Goal: Task Accomplishment & Management: Use online tool/utility

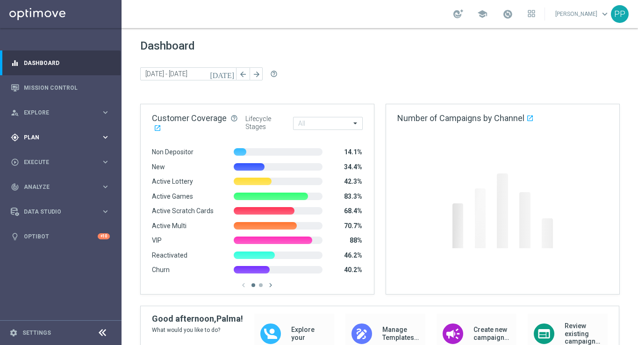
click at [32, 131] on div "gps_fixed Plan keyboard_arrow_right" at bounding box center [60, 137] width 121 height 25
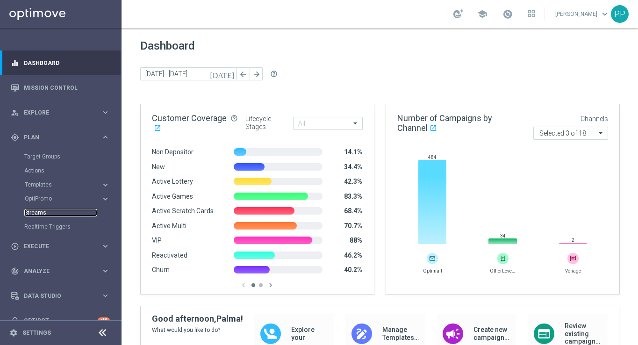
click at [36, 212] on link "Streams" at bounding box center [60, 212] width 73 height 7
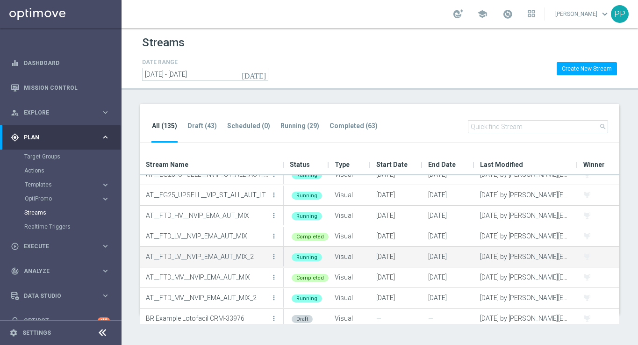
scroll to position [58, 0]
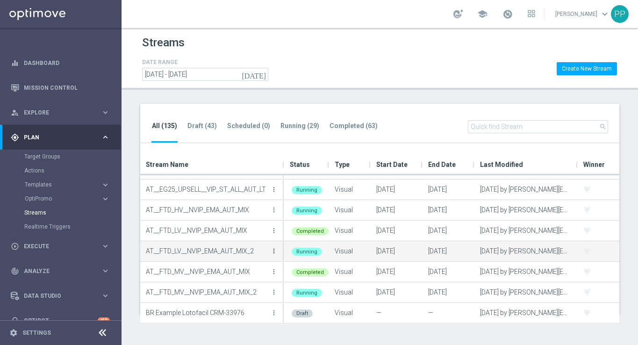
click at [275, 252] on icon "more_vert" at bounding box center [273, 250] width 7 height 7
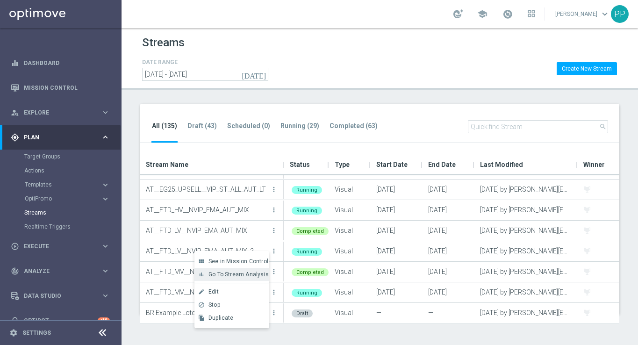
click at [250, 272] on span "Go To Stream Analysis" at bounding box center [239, 274] width 60 height 7
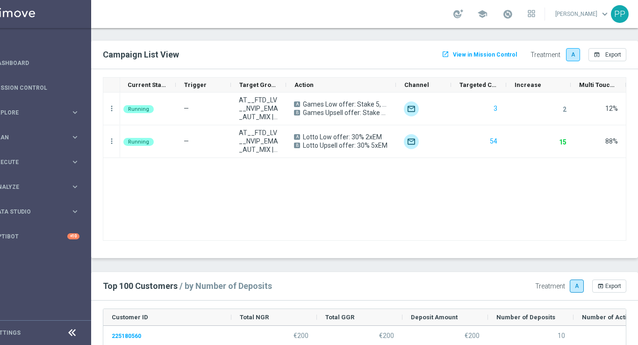
scroll to position [892, 0]
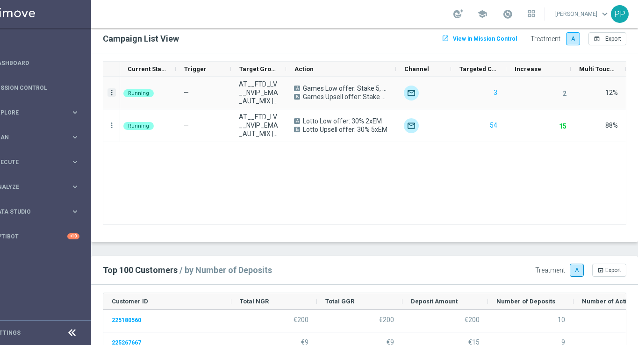
click at [112, 90] on icon "more_vert" at bounding box center [112, 92] width 8 height 8
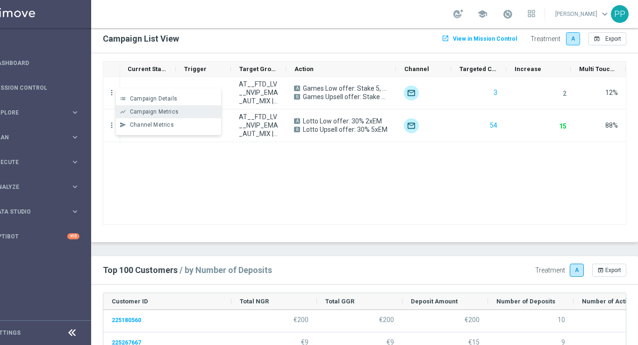
click at [137, 109] on span "Campaign Metrics" at bounding box center [154, 112] width 49 height 7
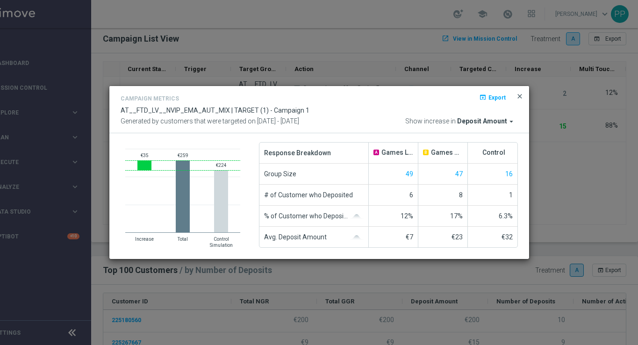
click at [519, 97] on span "close" at bounding box center [519, 96] width 7 height 7
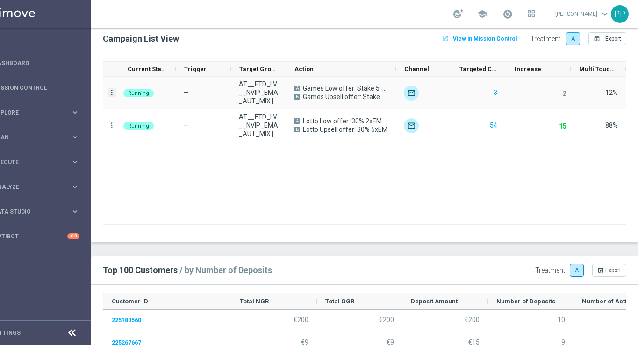
click at [113, 92] on icon "more_vert" at bounding box center [112, 92] width 8 height 8
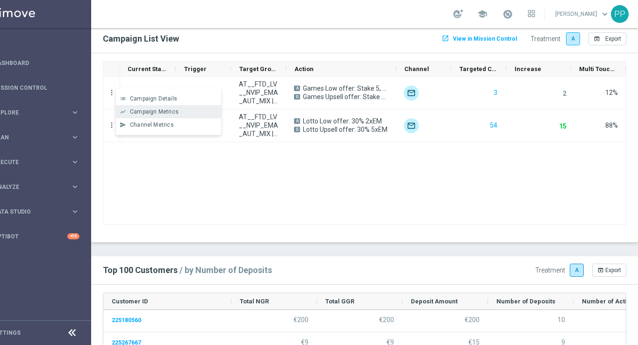
click at [137, 113] on span "Campaign Metrics" at bounding box center [154, 112] width 49 height 7
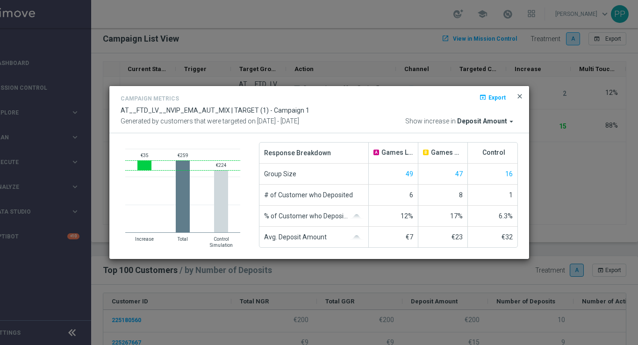
click at [516, 95] on span "close" at bounding box center [519, 96] width 7 height 7
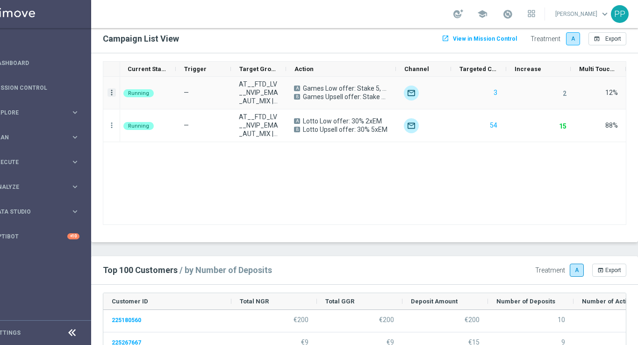
click at [112, 91] on icon "more_vert" at bounding box center [112, 92] width 8 height 8
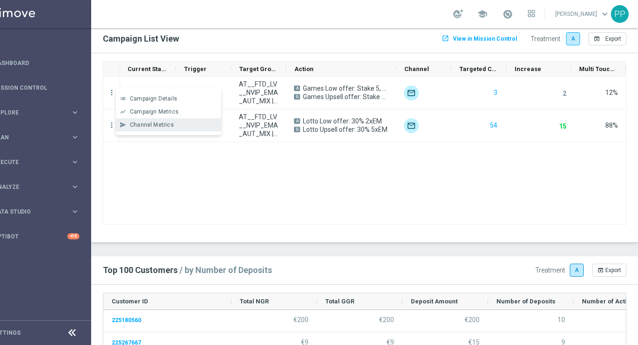
click at [144, 126] on span "Channel Metrics" at bounding box center [152, 125] width 44 height 7
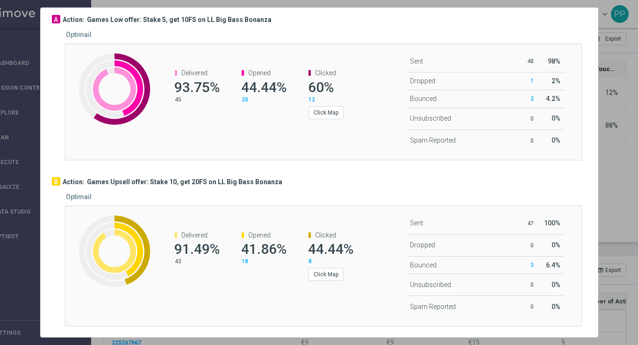
scroll to position [49, 0]
click at [613, 74] on div at bounding box center [319, 172] width 638 height 345
click at [630, 155] on div at bounding box center [319, 172] width 638 height 345
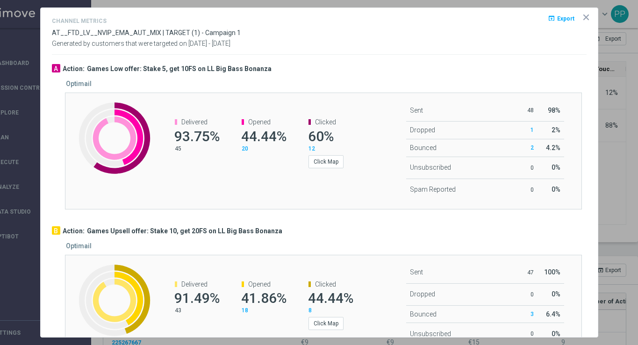
click at [586, 15] on icon "icon" at bounding box center [586, 17] width 9 height 9
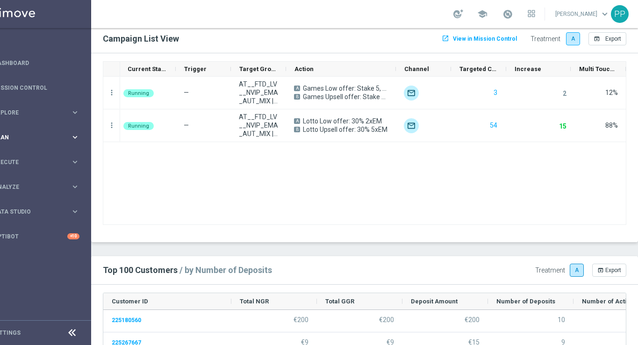
click at [20, 138] on span "Plan" at bounding box center [31, 138] width 77 height 6
click at [14, 210] on link "Streams" at bounding box center [30, 212] width 73 height 7
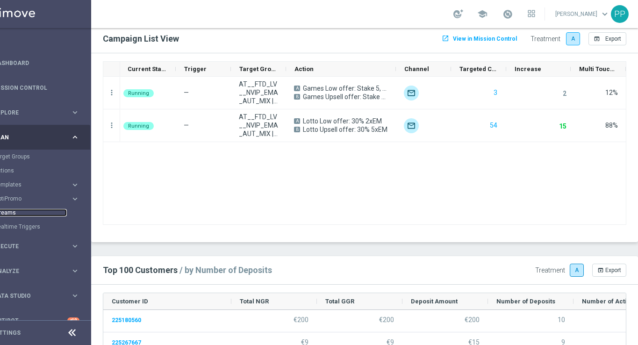
scroll to position [0, 0]
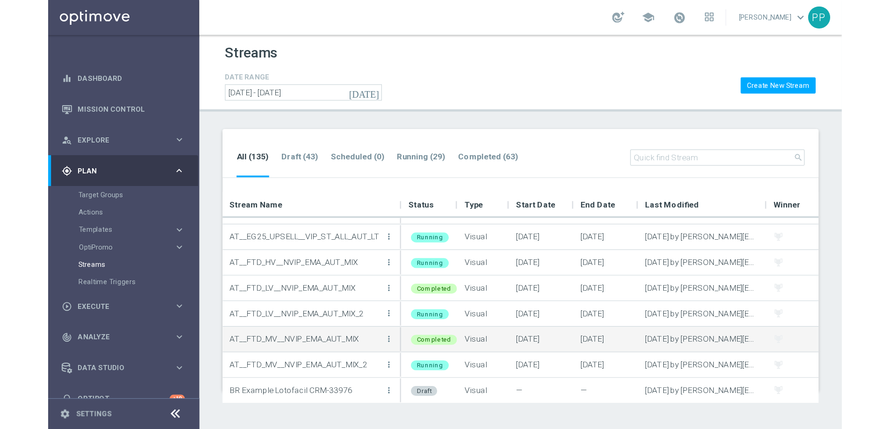
scroll to position [59, 0]
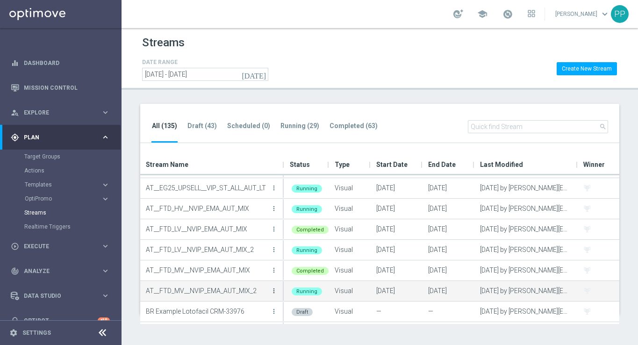
click at [274, 292] on icon "more_vert" at bounding box center [273, 290] width 7 height 7
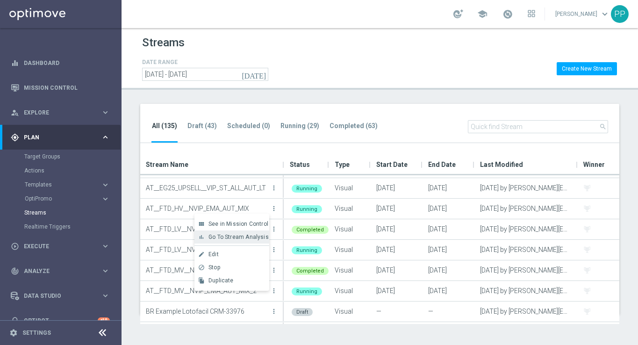
click at [231, 240] on span "Go To Stream Analysis" at bounding box center [239, 237] width 60 height 7
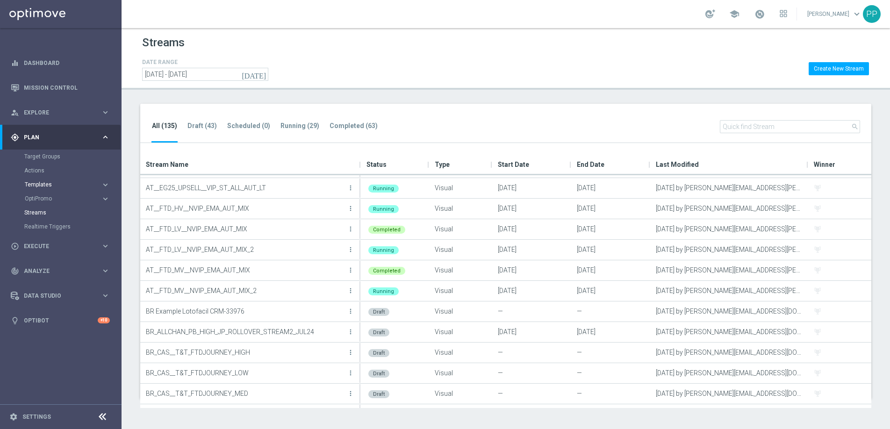
click at [36, 187] on span "Templates" at bounding box center [58, 185] width 67 height 6
click at [37, 195] on link "Optimail" at bounding box center [63, 198] width 68 height 7
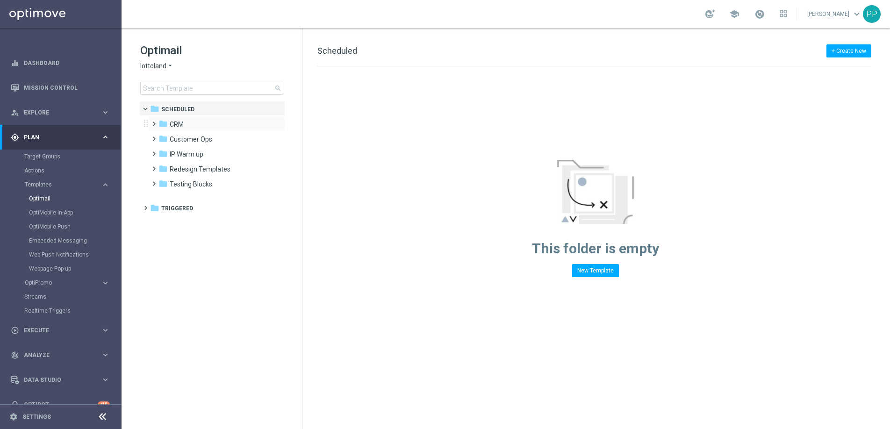
click at [153, 122] on span at bounding box center [152, 120] width 4 height 4
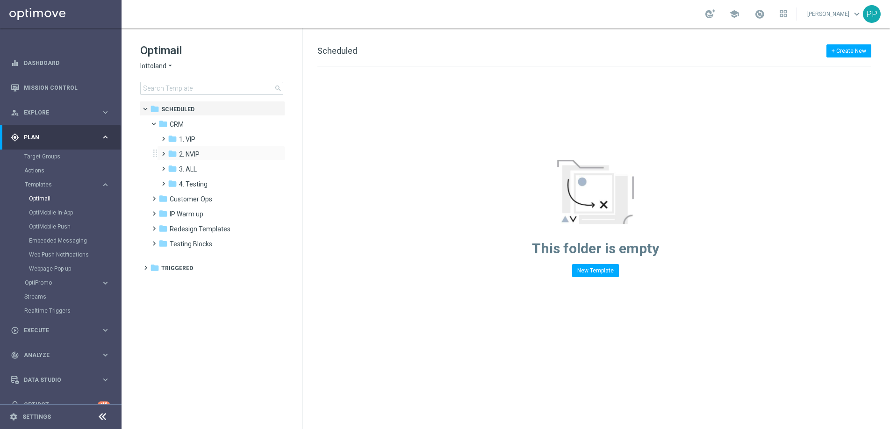
click at [161, 151] on span at bounding box center [161, 150] width 4 height 4
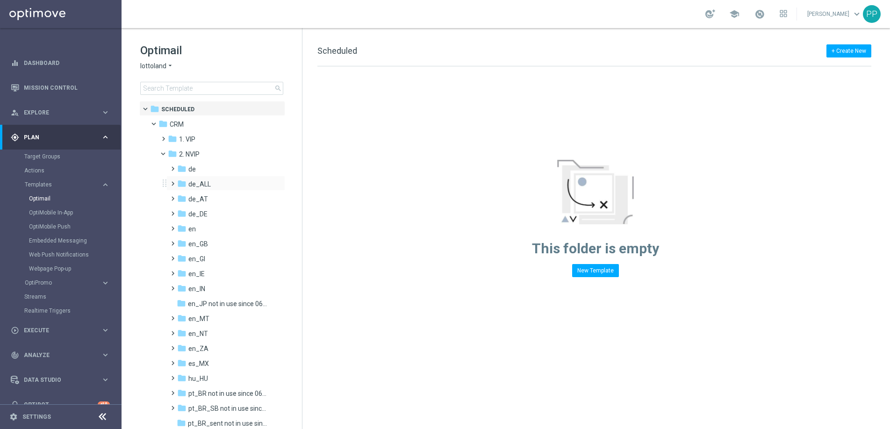
click at [173, 181] on span at bounding box center [171, 180] width 4 height 4
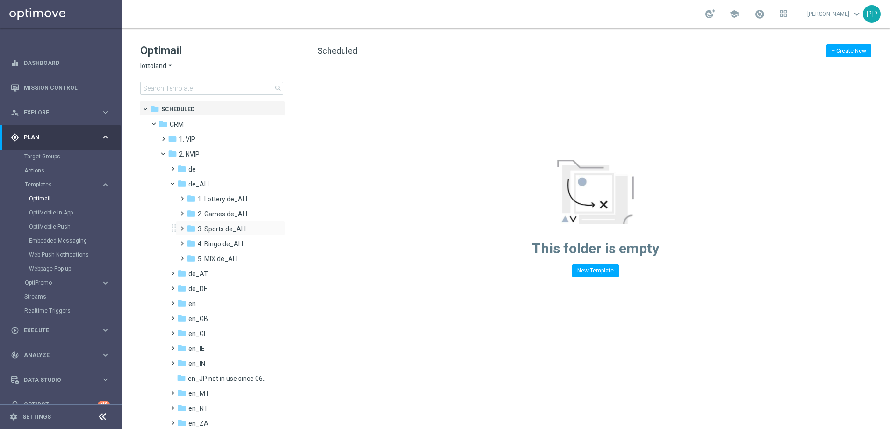
click at [180, 225] on span at bounding box center [180, 225] width 4 height 4
click at [195, 257] on icon "folder" at bounding box center [199, 258] width 9 height 9
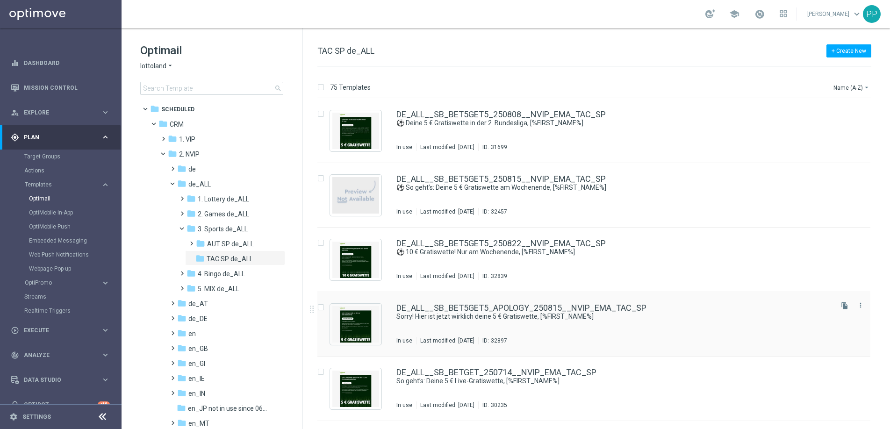
click at [321, 307] on input "Press SPACE to select this row." at bounding box center [321, 309] width 6 height 6
checkbox input "true"
click at [638, 87] on p "Duplicate" at bounding box center [726, 87] width 26 height 7
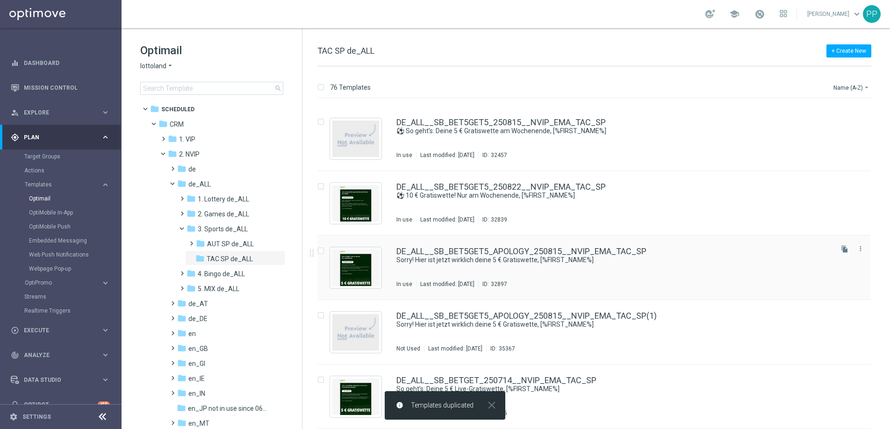
scroll to position [68, 0]
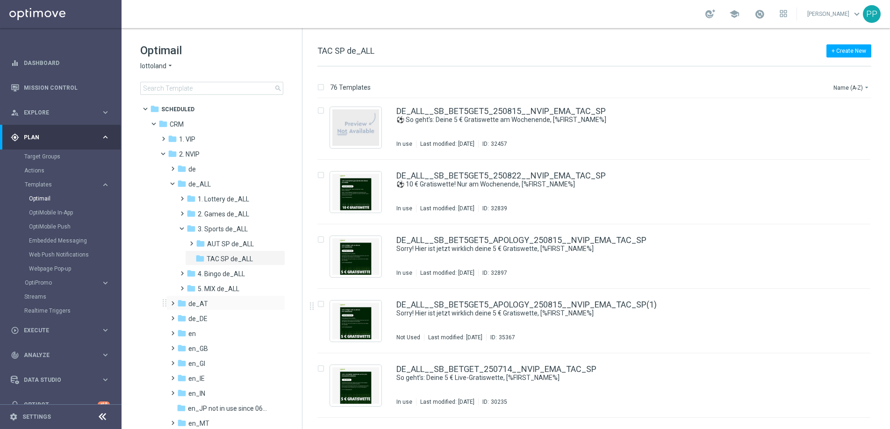
click at [172, 301] on span at bounding box center [171, 299] width 4 height 4
click at [182, 345] on span at bounding box center [180, 344] width 4 height 4
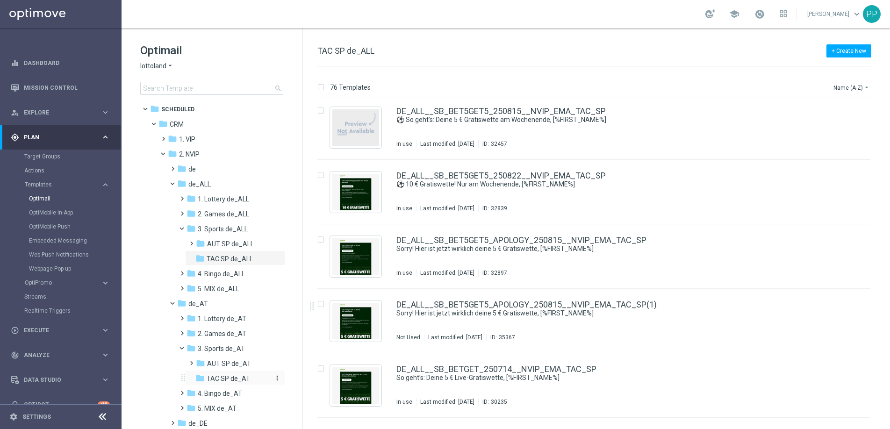
click at [197, 345] on icon "folder" at bounding box center [199, 378] width 9 height 9
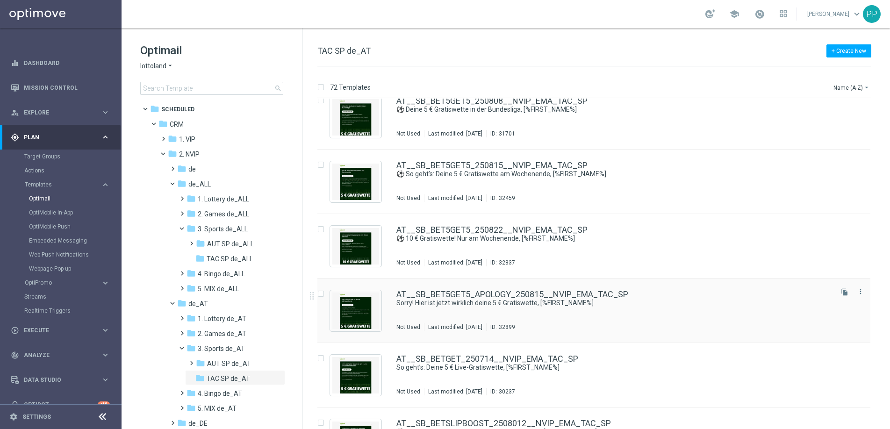
scroll to position [14, 0]
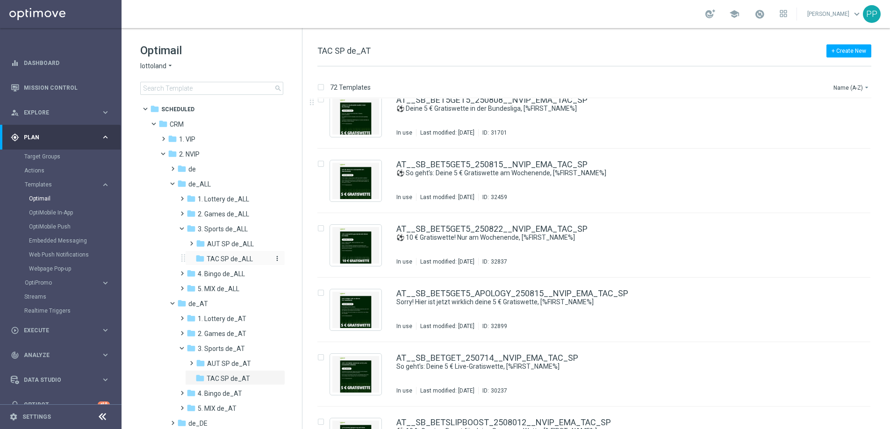
click at [213, 254] on div "folder TAC SP de_ALL" at bounding box center [233, 259] width 76 height 11
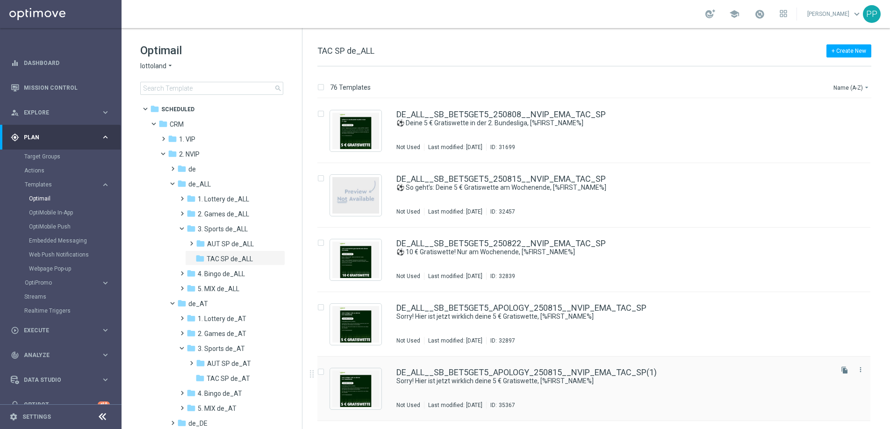
click at [322, 345] on input "Press SPACE to select this row." at bounding box center [321, 373] width 6 height 6
click at [638, 87] on icon "delete_forever" at bounding box center [847, 87] width 7 height 7
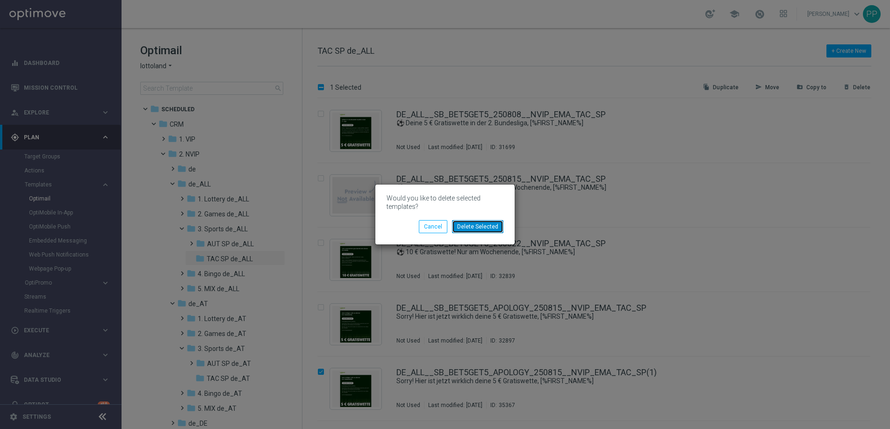
click at [492, 225] on button "Delete Selected" at bounding box center [477, 226] width 51 height 13
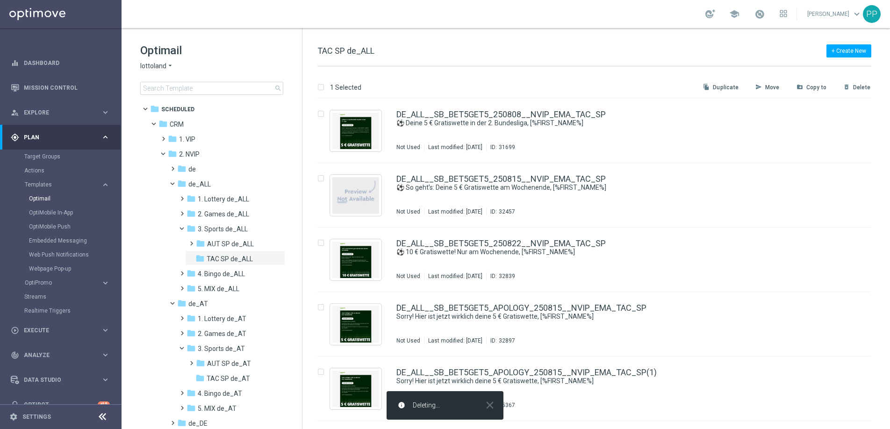
checkbox input "false"
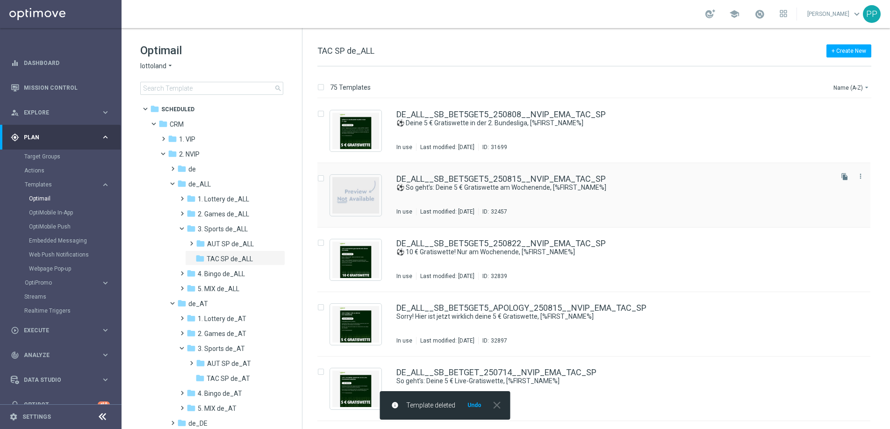
click at [321, 177] on input "Press SPACE to select this row." at bounding box center [321, 180] width 6 height 6
checkbox input "true"
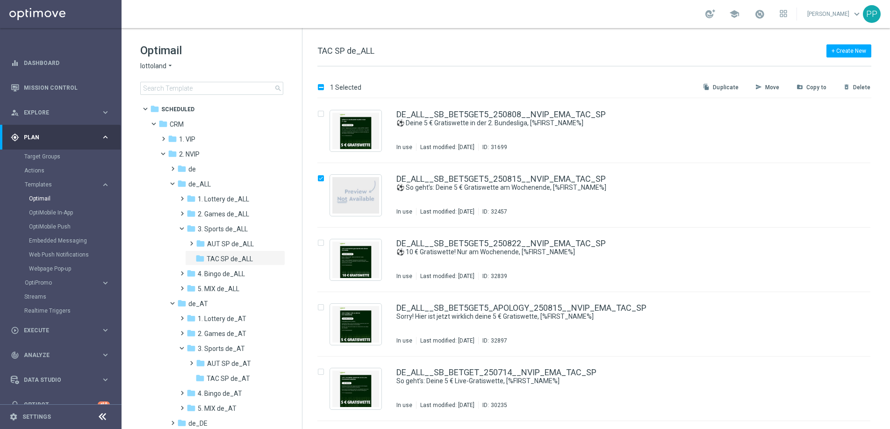
click at [638, 86] on p "Duplicate" at bounding box center [726, 87] width 26 height 7
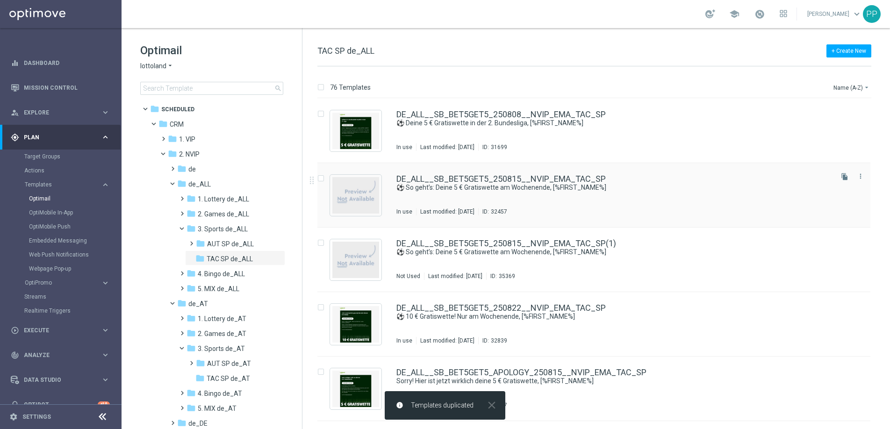
scroll to position [17, 0]
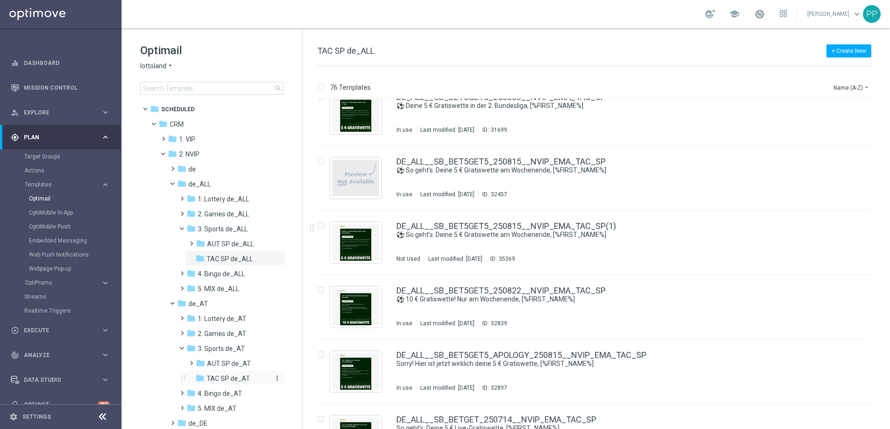
click at [203, 345] on icon "folder" at bounding box center [199, 378] width 9 height 9
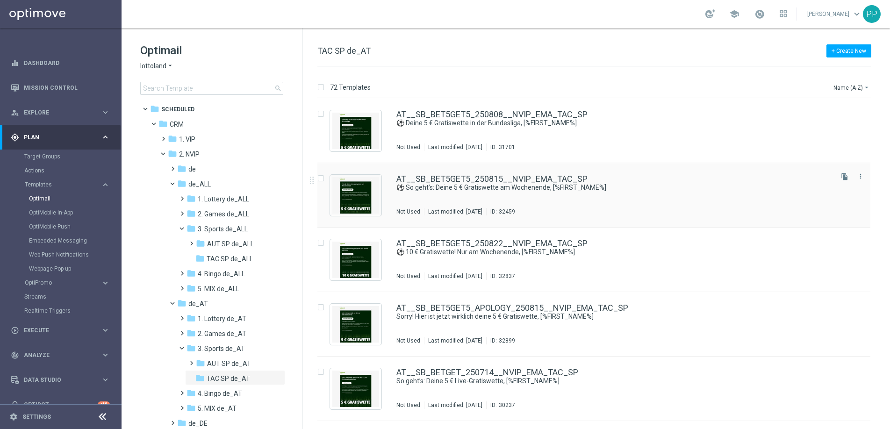
click at [320, 179] on input "Press SPACE to select this row." at bounding box center [321, 180] width 6 height 6
checkbox input "true"
click at [638, 86] on p "Duplicate" at bounding box center [726, 87] width 26 height 7
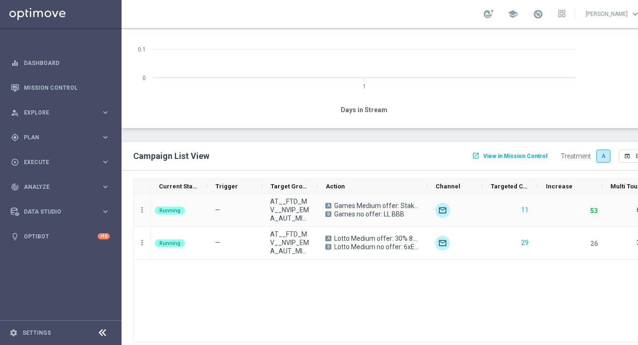
scroll to position [776, 0]
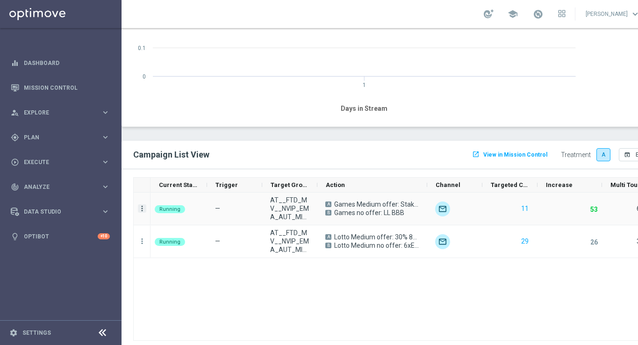
click at [142, 209] on icon "more_vert" at bounding box center [142, 208] width 8 height 8
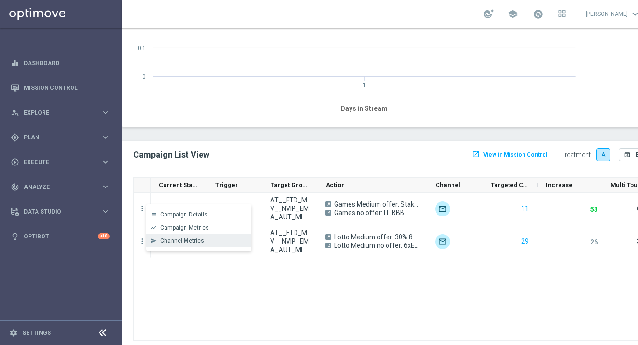
click at [171, 238] on span "Channel Metrics" at bounding box center [182, 241] width 44 height 7
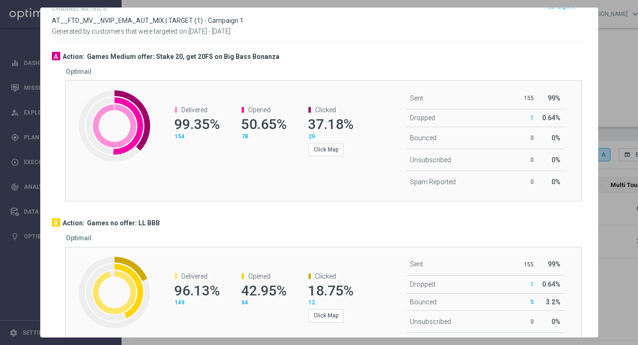
scroll to position [2, 0]
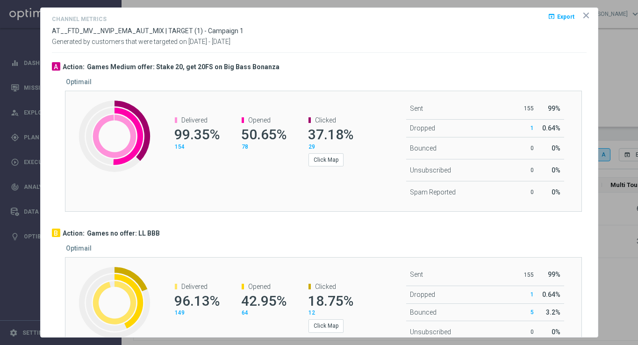
click at [584, 16] on icon "icon" at bounding box center [586, 15] width 9 height 9
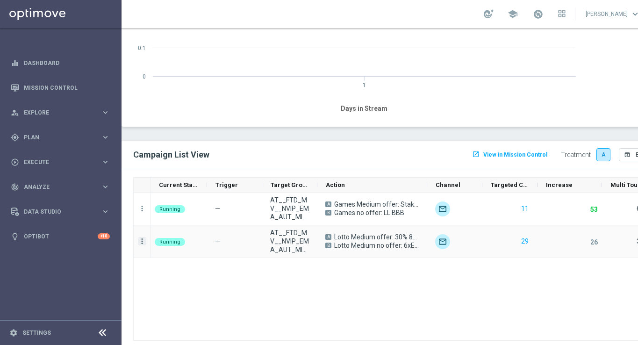
click at [144, 243] on icon "more_vert" at bounding box center [142, 241] width 8 height 8
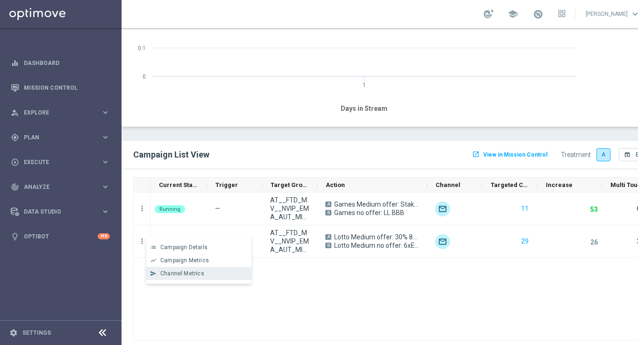
click at [181, 273] on span "Channel Metrics" at bounding box center [182, 273] width 44 height 7
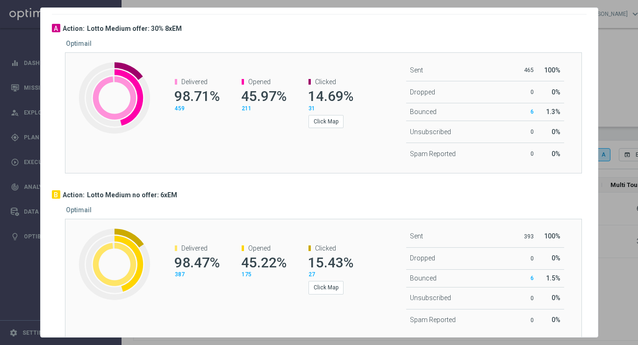
scroll to position [0, 0]
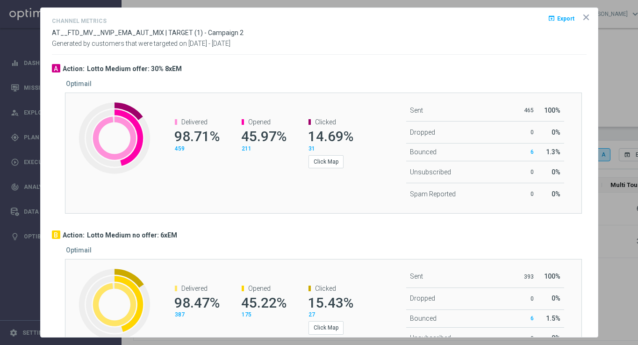
click at [586, 20] on icon "icon" at bounding box center [586, 17] width 9 height 9
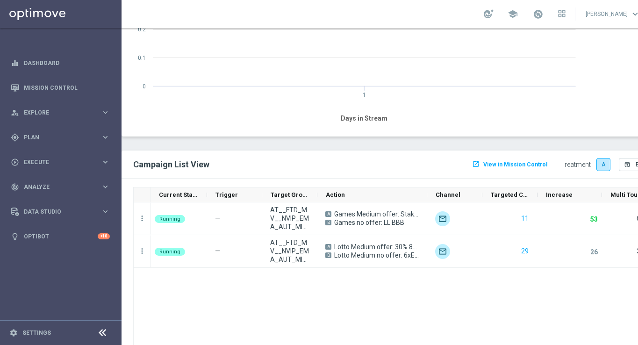
scroll to position [767, 0]
click at [144, 248] on icon "more_vert" at bounding box center [142, 250] width 8 height 8
click at [177, 268] on span "Campaign Metrics" at bounding box center [184, 270] width 49 height 7
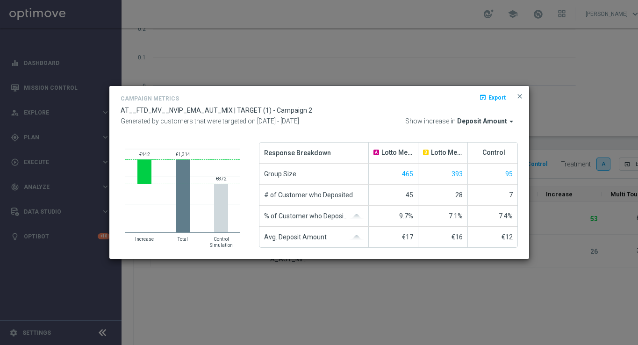
click at [492, 119] on span "Deposit Amount" at bounding box center [482, 121] width 50 height 8
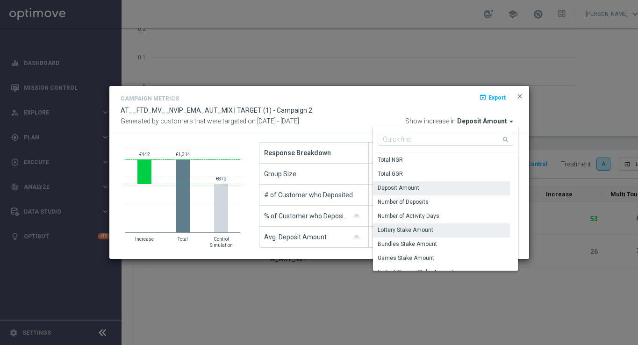
click at [415, 227] on div "Lottery Stake Amount" at bounding box center [406, 230] width 56 height 8
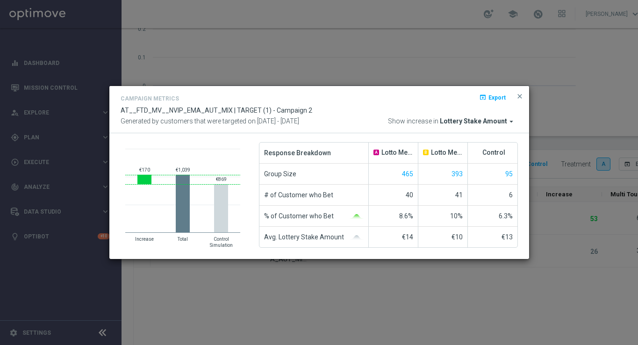
click at [491, 119] on span "Lottery Stake Amount" at bounding box center [473, 121] width 67 height 8
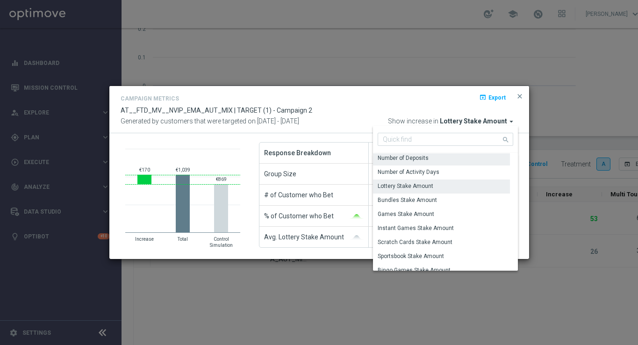
scroll to position [43, 0]
click at [379, 103] on div "Campaign Metrics open_in_browser Export" at bounding box center [320, 100] width 398 height 14
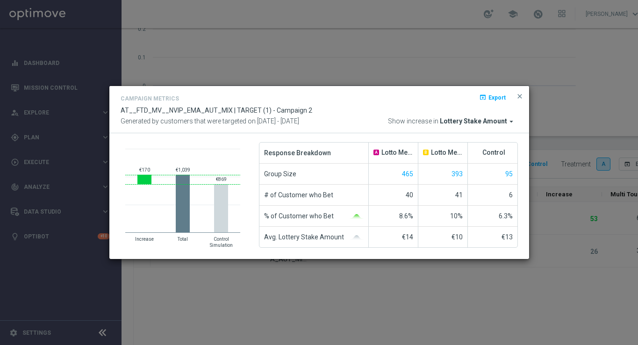
click at [463, 124] on span "Lottery Stake Amount" at bounding box center [473, 121] width 67 height 8
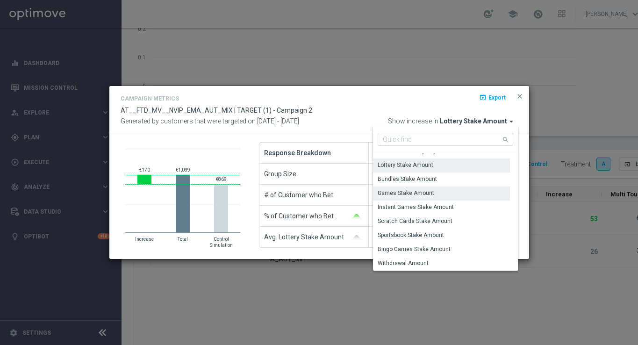
scroll to position [0, 0]
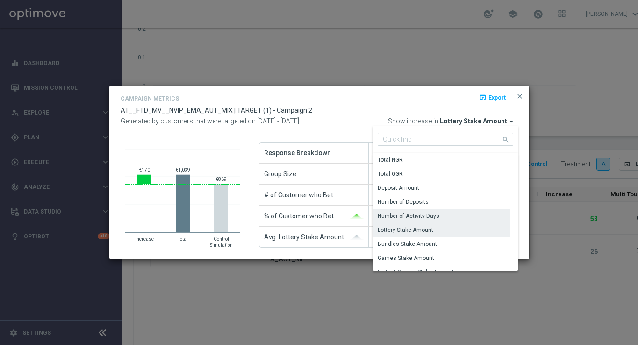
click at [418, 217] on div "Number of Activity Days" at bounding box center [409, 216] width 62 height 8
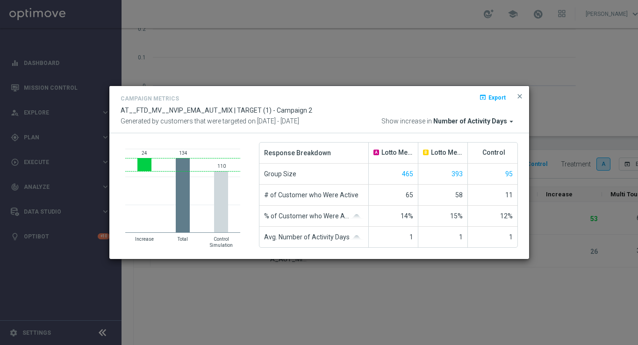
click at [467, 122] on span "Number of Activity Days" at bounding box center [471, 121] width 74 height 8
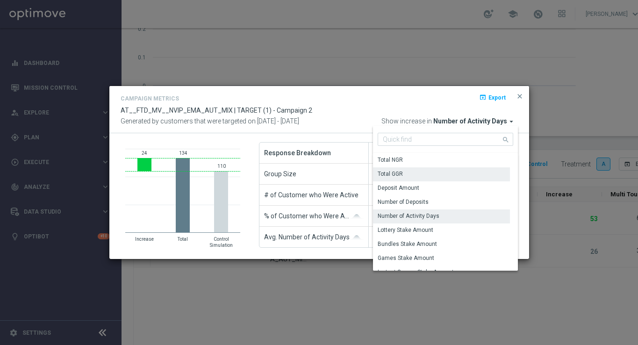
click at [412, 172] on div "Total GGR" at bounding box center [441, 173] width 137 height 13
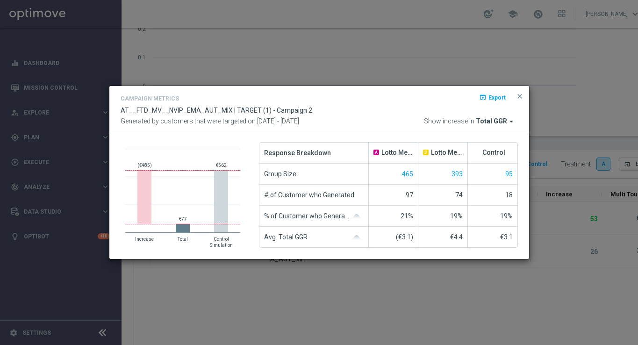
click at [490, 116] on div "Campaign Metrics open_in_browser Export AT__FTD_MV__NVIP_EMA_AUT_MIX | TARGET (…" at bounding box center [320, 109] width 398 height 33
click at [492, 122] on span "Total GGR" at bounding box center [491, 121] width 31 height 8
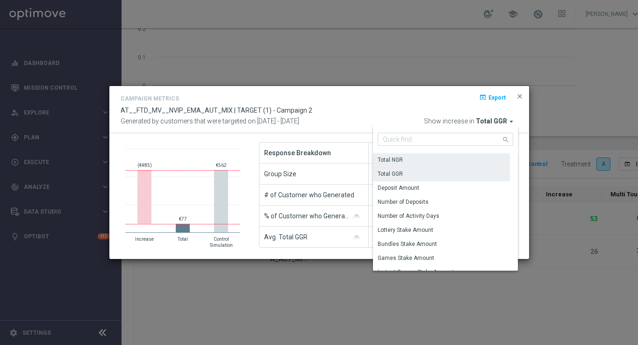
click at [421, 159] on div "Total NGR" at bounding box center [441, 159] width 137 height 13
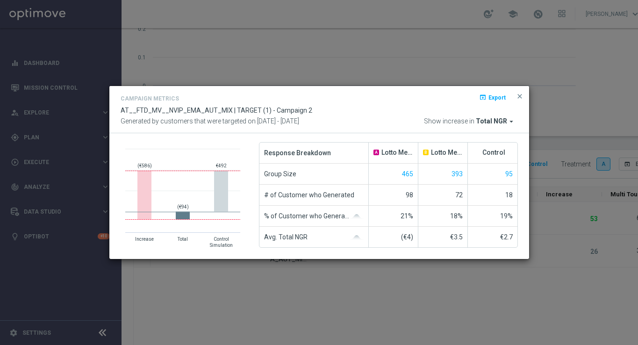
click at [503, 118] on span "Total NGR" at bounding box center [491, 121] width 31 height 8
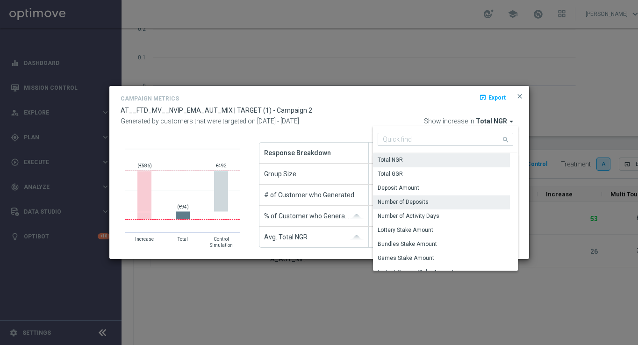
click at [414, 202] on div "Number of Deposits" at bounding box center [403, 202] width 51 height 8
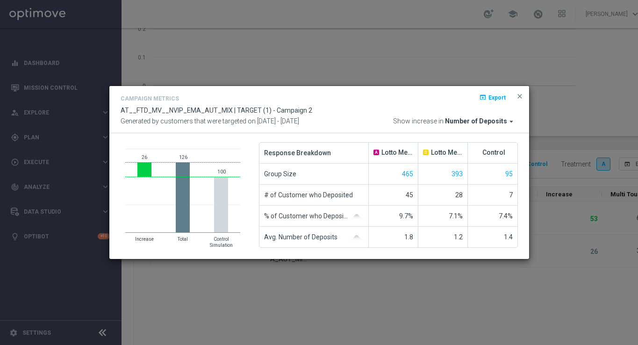
click at [495, 121] on span "Number of Deposits" at bounding box center [476, 121] width 62 height 8
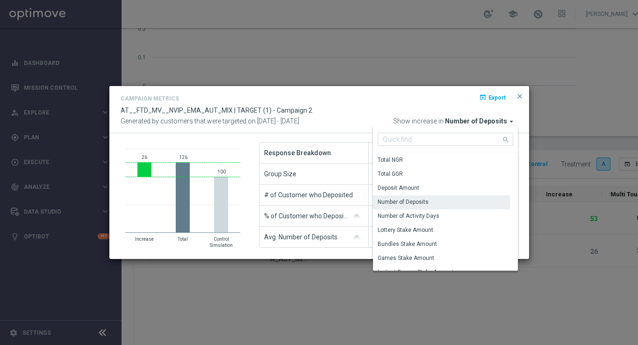
click at [409, 102] on div "Campaign Metrics open_in_browser Export" at bounding box center [320, 100] width 398 height 14
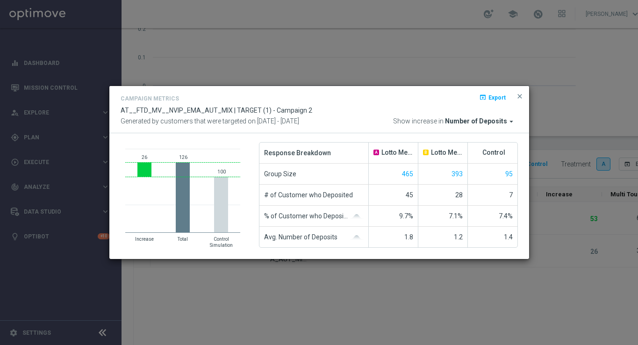
click at [489, 121] on span "Number of Deposits" at bounding box center [476, 121] width 62 height 8
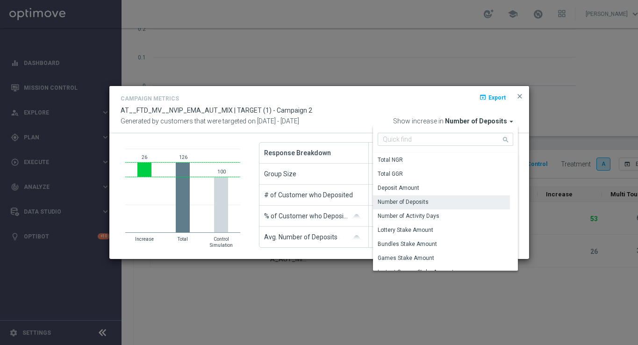
click at [402, 102] on div "Campaign Metrics open_in_browser Export" at bounding box center [320, 100] width 398 height 14
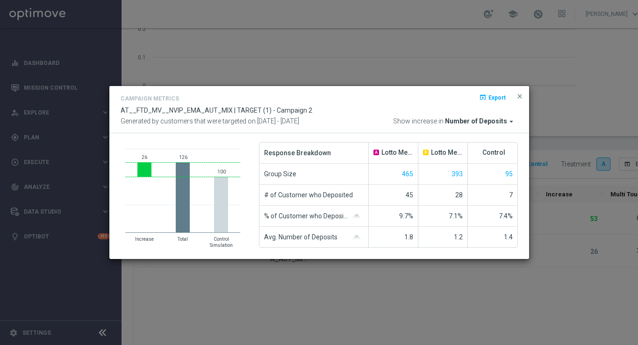
click at [470, 120] on span "Number of Deposits" at bounding box center [476, 121] width 62 height 8
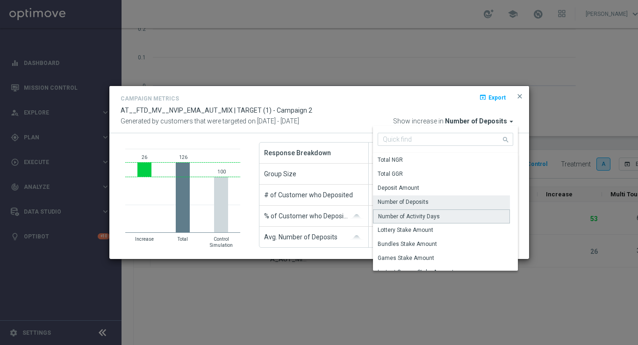
click at [404, 218] on div "Number of Activity Days" at bounding box center [409, 216] width 62 height 8
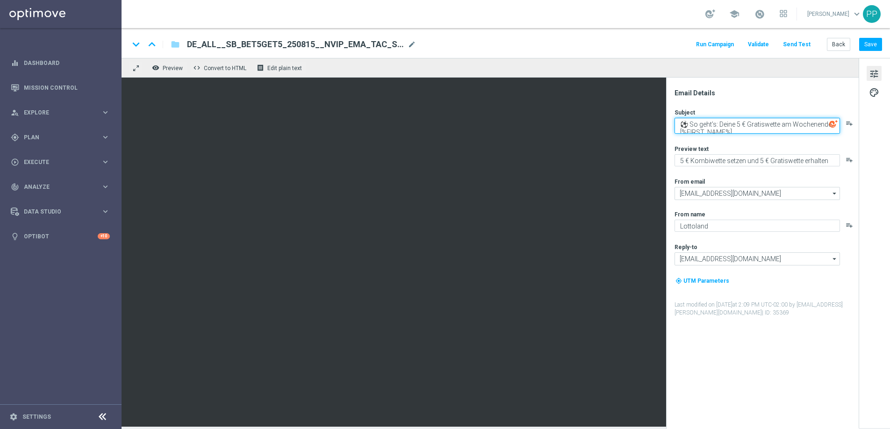
drag, startPoint x: 692, startPoint y: 124, endPoint x: 736, endPoint y: 130, distance: 44.3
click at [736, 130] on textarea "⚽ So geht’s: Deine 5 € Gratiswette am Wochenende, [%FIRST_NAME%]" at bounding box center [758, 126] width 166 height 16
paste textarea "5 € Gratiswette! Du wählst das Spiel"
paste textarea "5 € Gratiswette! Du wählst das Spiel, [%FIRST_NAME%]"
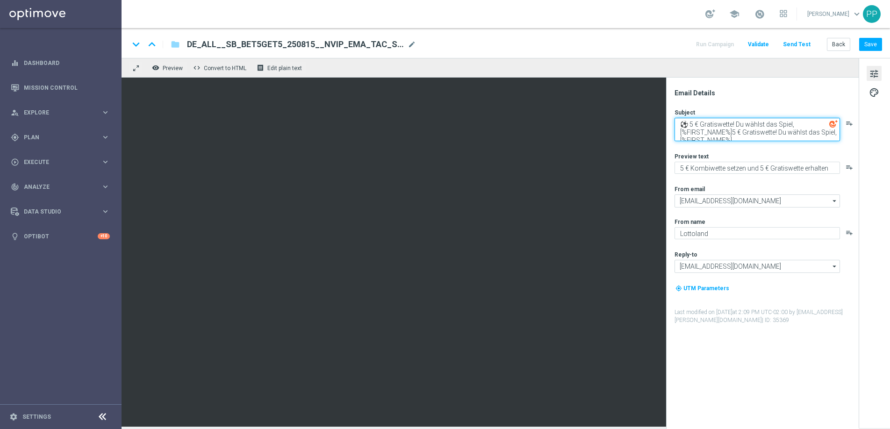
scroll to position [3, 0]
drag, startPoint x: 732, startPoint y: 135, endPoint x: 692, endPoint y: 119, distance: 43.2
click at [692, 119] on textarea "⚽ 5 € Gratiswette! Du wählst das Spiel, [%FIRST_NAME%]5 € Gratiswette! Du wähls…" at bounding box center [758, 129] width 166 height 23
paste textarea
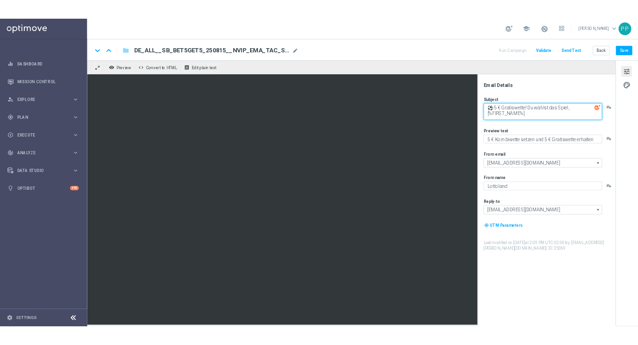
scroll to position [3, 0]
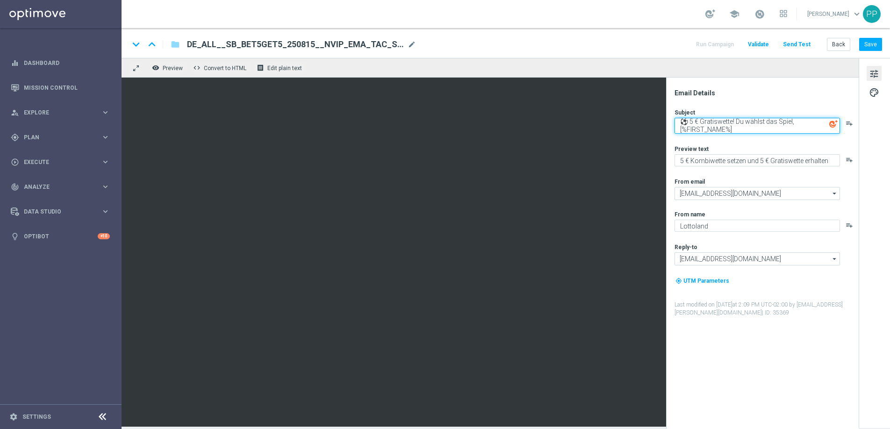
drag, startPoint x: 734, startPoint y: 132, endPoint x: 672, endPoint y: 119, distance: 63.6
click at [672, 119] on div "Email Details Subject ⚽ 5 € Gratiswette! Du wählst das Spiel, [%FIRST_NAME%] pl…" at bounding box center [765, 259] width 186 height 340
click at [728, 129] on textarea "⚽ 5 € Gratiswette! Du wählst das Spiel, [%FIRST_NAME%]" at bounding box center [758, 126] width 166 height 16
drag, startPoint x: 738, startPoint y: 130, endPoint x: 692, endPoint y: 122, distance: 47.1
click at [692, 122] on textarea "⚽ 5 € Gratiswette! Du wählst das Spiel, [%FIRST_NAME%]" at bounding box center [758, 126] width 166 height 16
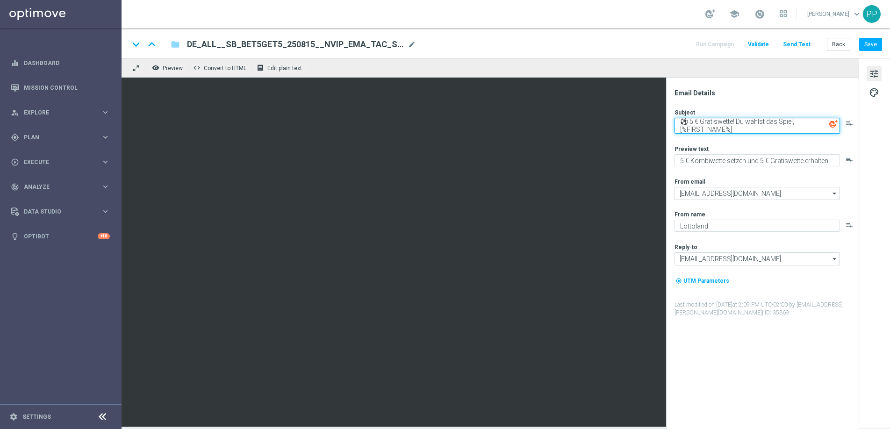
paste textarea "Jetzt in der Bundesliga, [%FIRST_NAME%]."
drag, startPoint x: 735, startPoint y: 131, endPoint x: 670, endPoint y: 119, distance: 66.6
click at [670, 119] on div "Email Details Subject ⚽ 5 € Gratiswette! Jetzt in der Bundesliga, [%FIRST_NAME%…" at bounding box center [762, 254] width 193 height 352
type textarea "⚽ 5 € Gratiswette! Jetzt in der Bundesliga, [%FIRST_NAME%]"
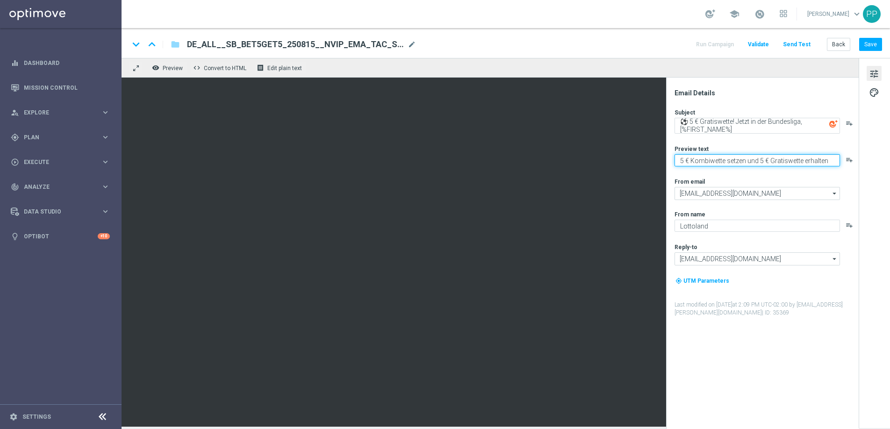
drag, startPoint x: 678, startPoint y: 160, endPoint x: 818, endPoint y: 190, distance: 142.9
click at [818, 190] on div "Subject ⚽ 5 € Gratiswette! Jetzt in der Bundesliga, [%FIRST_NAME%] playlist_add…" at bounding box center [766, 213] width 183 height 209
paste textarea "Wette 5 € auf die Bundesliga für deine 5 € Gratiswette"
type textarea "Wette 5 € auf die Bundesliga für deine 5 € Gratiswette"
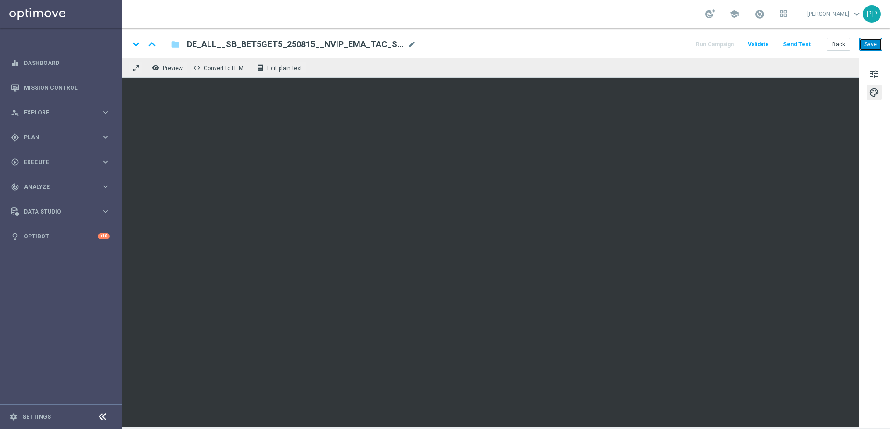
click at [869, 42] on button "Save" at bounding box center [871, 44] width 23 height 13
click at [412, 43] on span "mode_edit" at bounding box center [412, 44] width 8 height 8
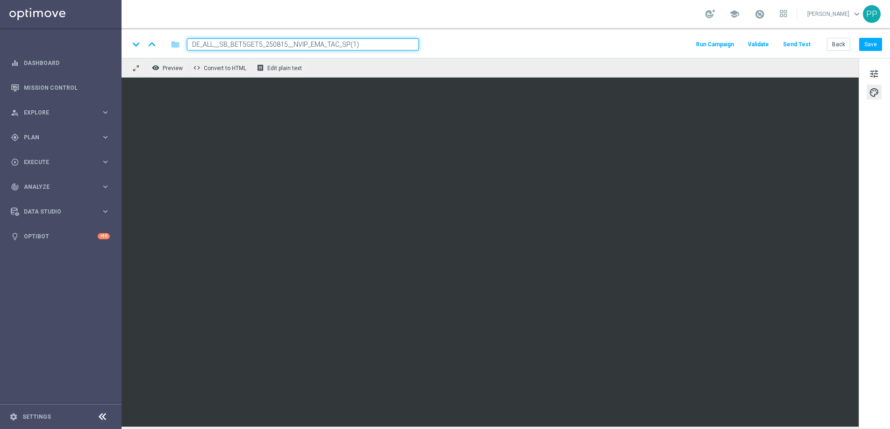
drag, startPoint x: 383, startPoint y: 47, endPoint x: 191, endPoint y: 39, distance: 191.9
click at [191, 39] on input "DE_ALL__SB_BET5GET5_250815__NVIP_EMA_TAC_SP(1)" at bounding box center [303, 44] width 232 height 12
paste input "912__NVIP_EMA_TAC_SP"
type input "DE_ALL__SB_BET5GET5_250912__NVIP_EMA_TAC_SP"
click at [874, 48] on button "Save" at bounding box center [871, 44] width 23 height 13
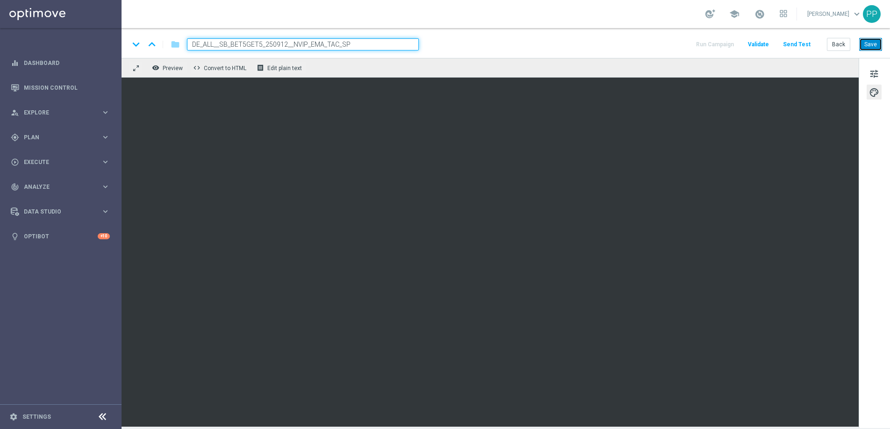
click at [865, 43] on button "Save" at bounding box center [871, 44] width 23 height 13
click at [869, 46] on button "Save" at bounding box center [871, 44] width 23 height 13
click at [875, 41] on button "Save" at bounding box center [871, 44] width 23 height 13
click at [799, 44] on button "Send Test" at bounding box center [797, 44] width 30 height 13
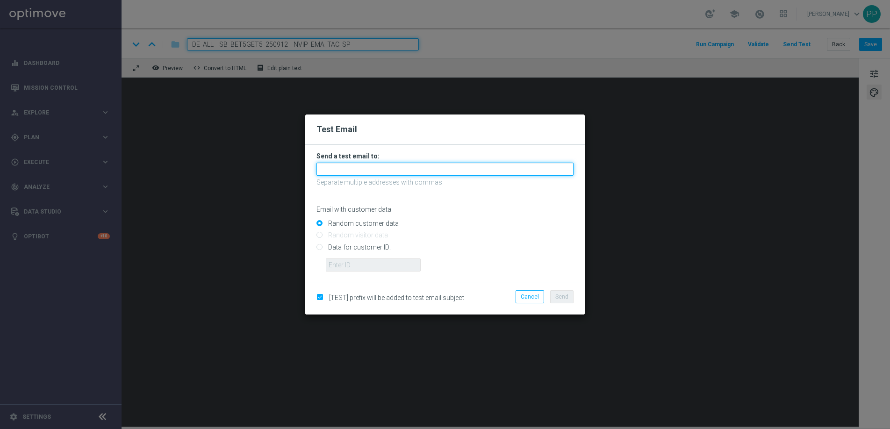
click at [363, 167] on input "text" at bounding box center [445, 169] width 257 height 13
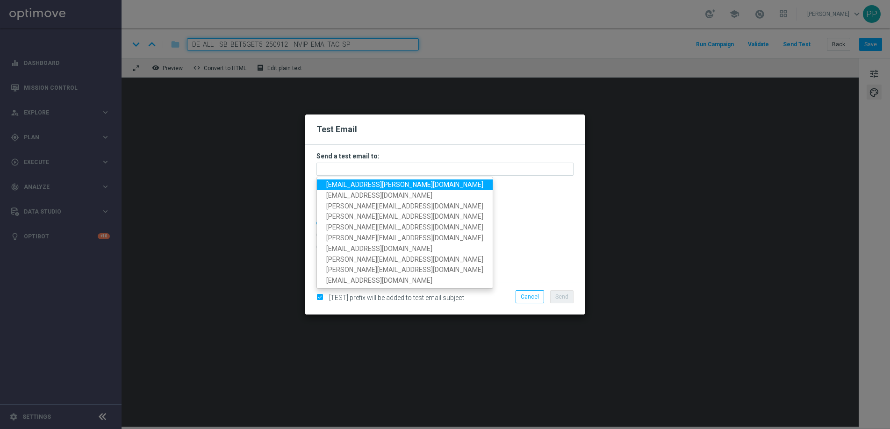
click at [353, 181] on span "palma.prieto@lottoland.com" at bounding box center [404, 184] width 157 height 7
type input "palma.prieto@lottoland.com"
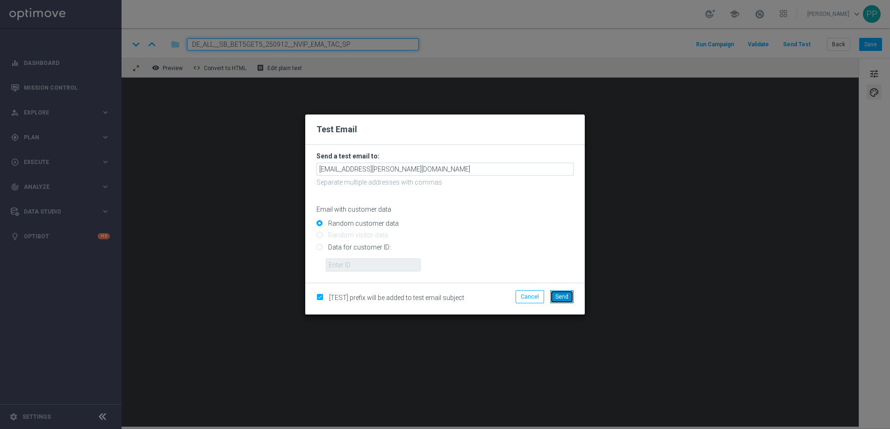
click at [566, 296] on span "Send" at bounding box center [562, 297] width 13 height 7
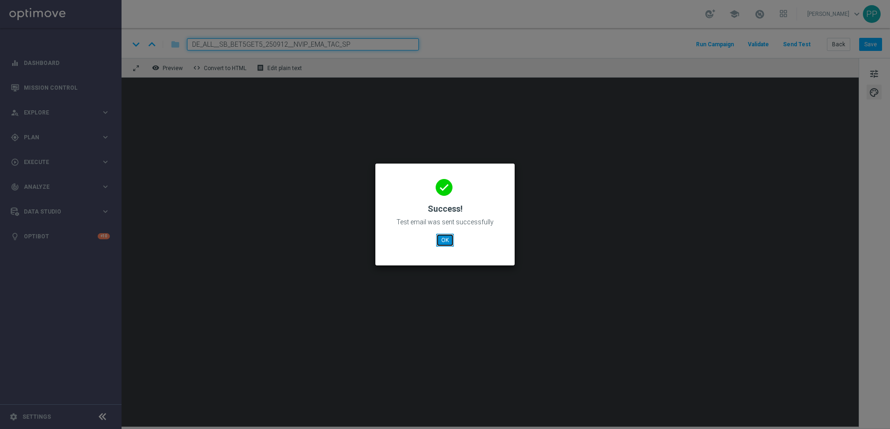
click at [445, 244] on button "OK" at bounding box center [445, 240] width 18 height 13
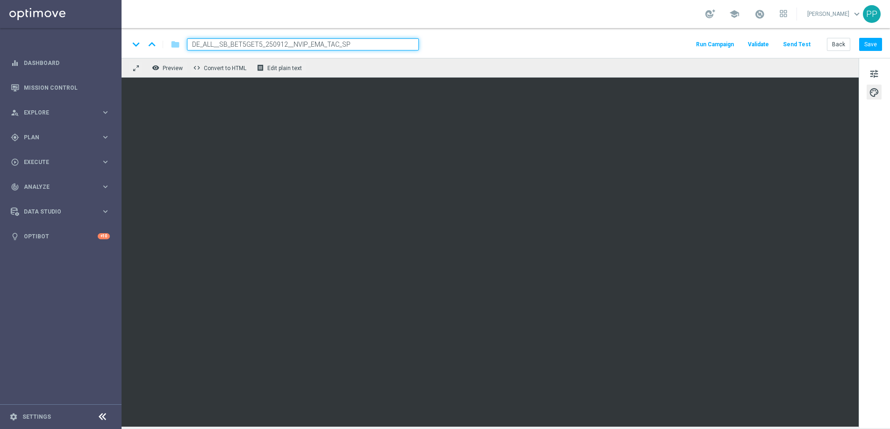
click at [802, 42] on button "Send Test" at bounding box center [797, 44] width 30 height 13
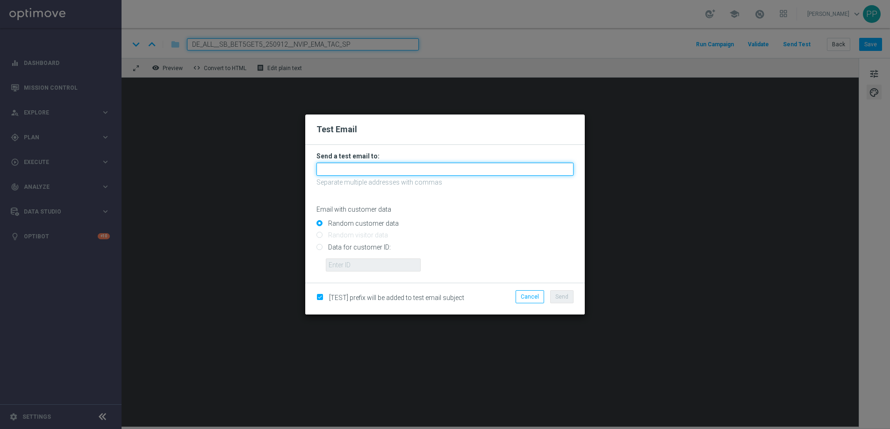
click at [373, 171] on input "text" at bounding box center [445, 169] width 257 height 13
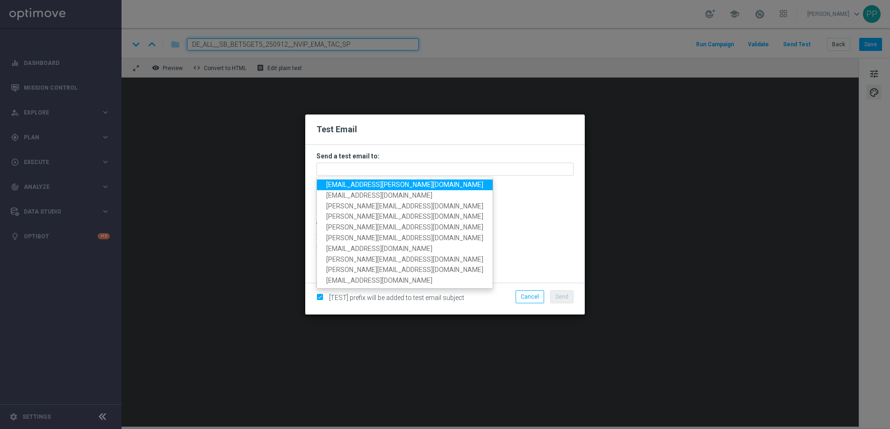
click at [367, 181] on span "palma.prieto@lottoland.com" at bounding box center [404, 184] width 157 height 7
type input "palma.prieto@lottoland.com"
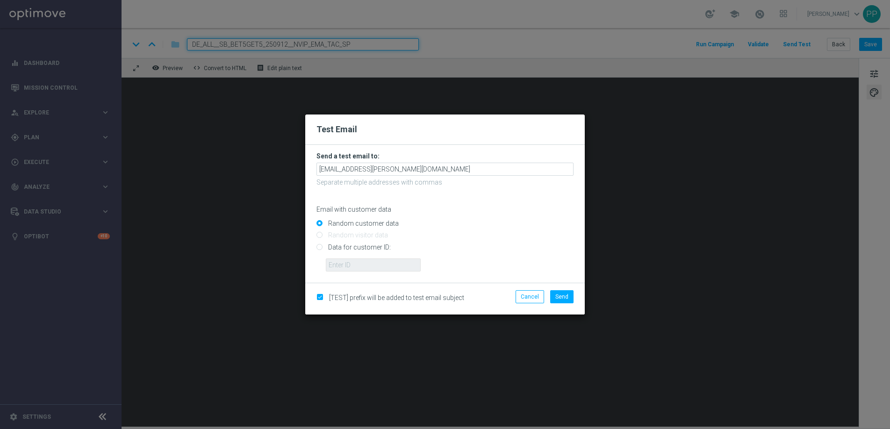
click at [321, 246] on input "Data for customer ID:" at bounding box center [445, 251] width 257 height 13
radio input "true"
click at [341, 268] on input "text" at bounding box center [373, 265] width 95 height 13
type input "16338944"
click at [559, 297] on span "Send" at bounding box center [562, 297] width 13 height 7
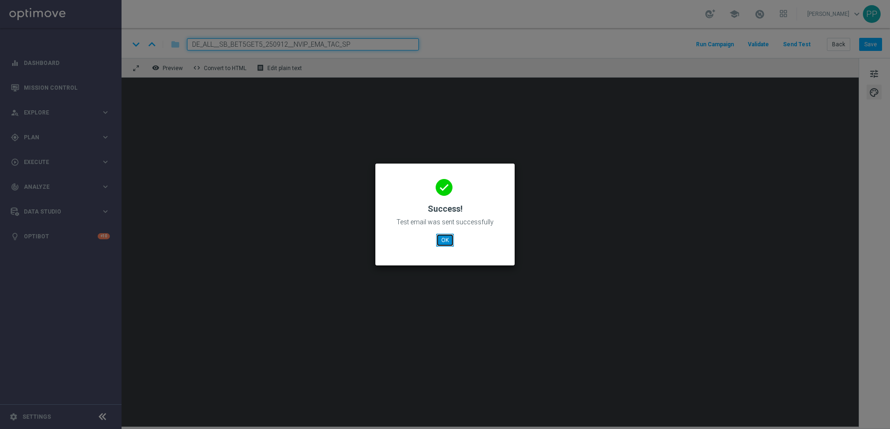
click at [448, 238] on button "OK" at bounding box center [445, 240] width 18 height 13
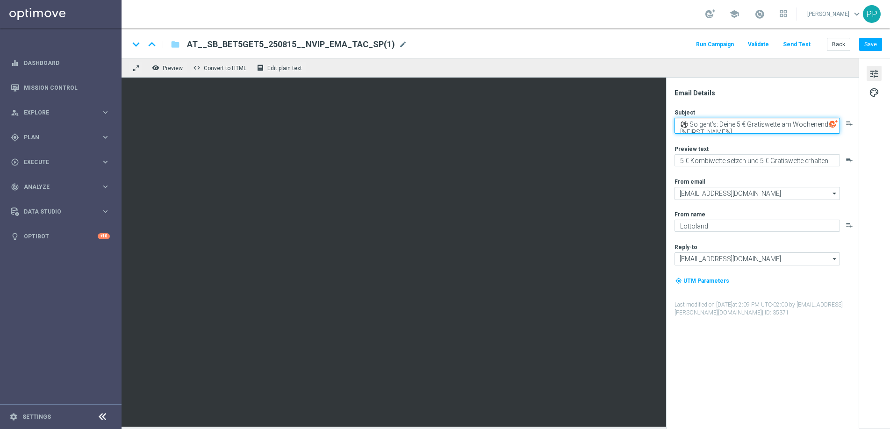
drag, startPoint x: 692, startPoint y: 123, endPoint x: 741, endPoint y: 137, distance: 50.6
click at [741, 137] on div "Subject ⚽ So geht’s: Deine 5 € Gratiswette am Wochenende, [%FIRST_NAME%] playli…" at bounding box center [766, 213] width 183 height 209
drag, startPoint x: 692, startPoint y: 122, endPoint x: 741, endPoint y: 135, distance: 50.9
click at [741, 135] on div "Subject ⚽ So geht’s: Deine 5 € Gratiswette am Wochenende, [%FIRST_NAME%] playli…" at bounding box center [766, 213] width 183 height 209
paste textarea "⚽ 5 € Gratiswette! Du wählst das Spiel"
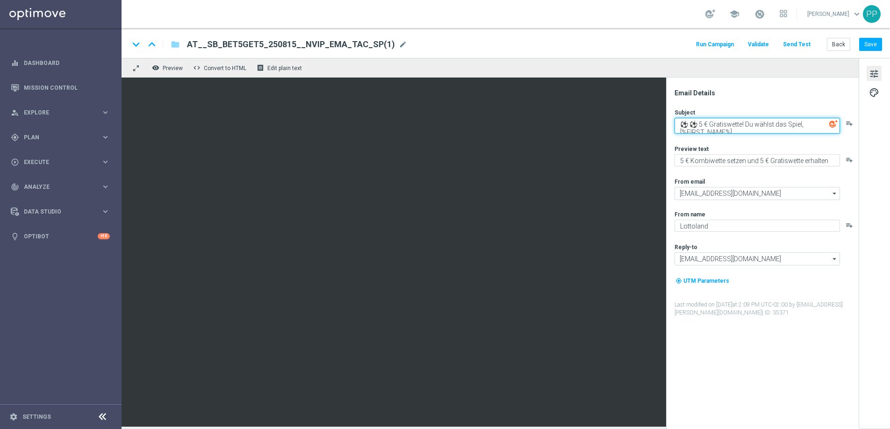
scroll to position [3, 0]
click at [699, 123] on textarea "⚽ ⚽ 5 € Gratiswette! Du wählst das Spiel, [%FIRST_NAME%]" at bounding box center [758, 126] width 166 height 16
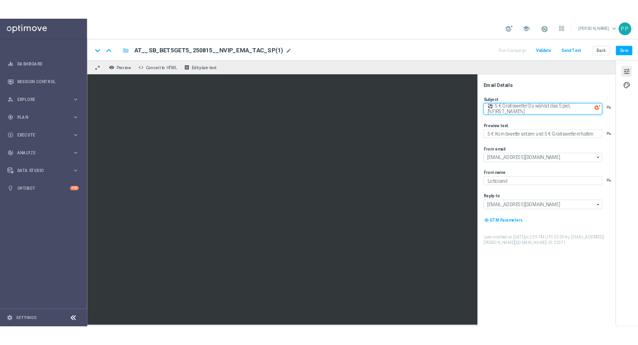
scroll to position [2, 0]
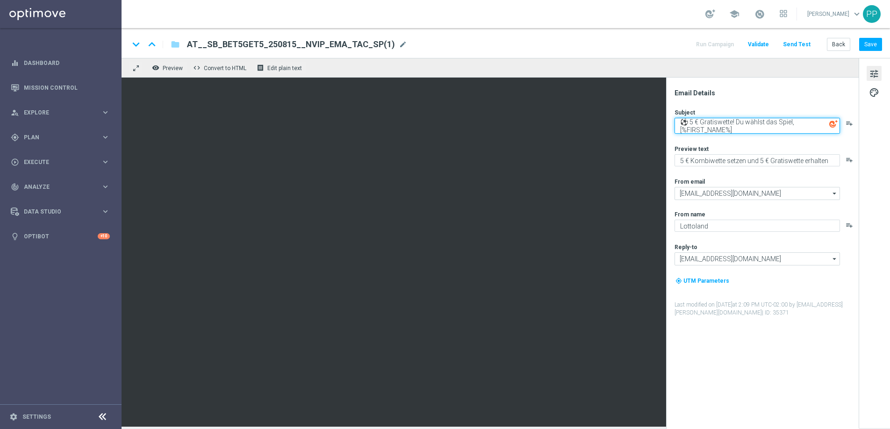
type textarea "⚽ 5 € Gratiswette! Du wählst das Spiel, [%FIRST_NAME%]"
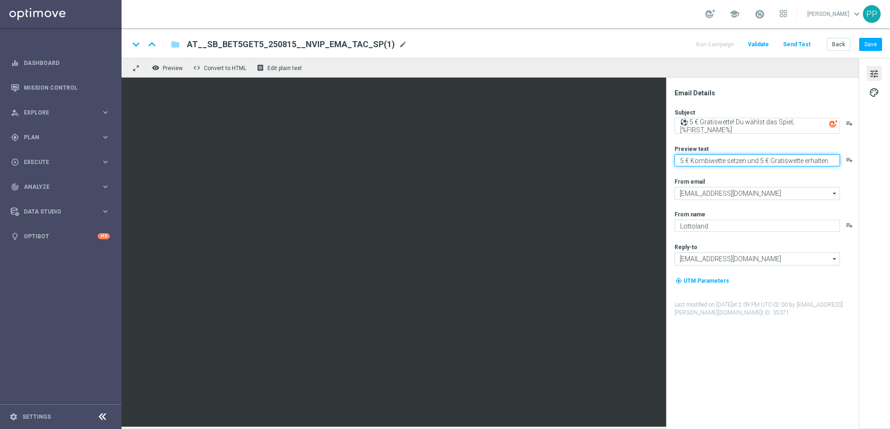
drag, startPoint x: 681, startPoint y: 163, endPoint x: 828, endPoint y: 166, distance: 146.9
click at [828, 166] on textarea "5 € Kombiwette setzen und 5 € Gratiswette erhalten" at bounding box center [758, 160] width 166 height 12
paste textarea "Wette 5 € auf Fußball für deine 5 € Gratiswette"
type textarea "Wette 5 € auf Fußball für deine 5 € Gratiswette"
click at [871, 40] on button "Save" at bounding box center [871, 44] width 23 height 13
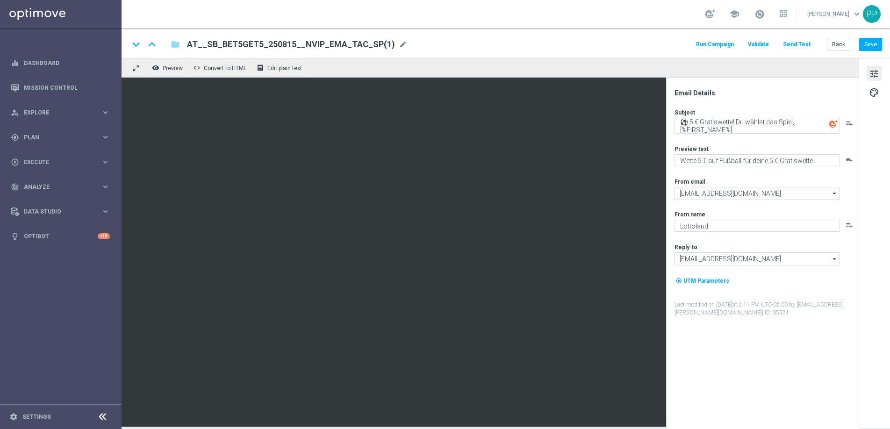
click at [399, 47] on span "mode_edit" at bounding box center [403, 44] width 8 height 8
drag, startPoint x: 388, startPoint y: 44, endPoint x: 191, endPoint y: 46, distance: 196.9
click at [191, 46] on input "AT__SB_BET5GET5_250815__NVIP_EMA_TAC_SP(1)" at bounding box center [303, 44] width 232 height 12
paste input "912__NVIP_EMA_TAC_SP"
type input "AT__SB_BET5GET5_250912__NVIP_EMA_TAC_SP"
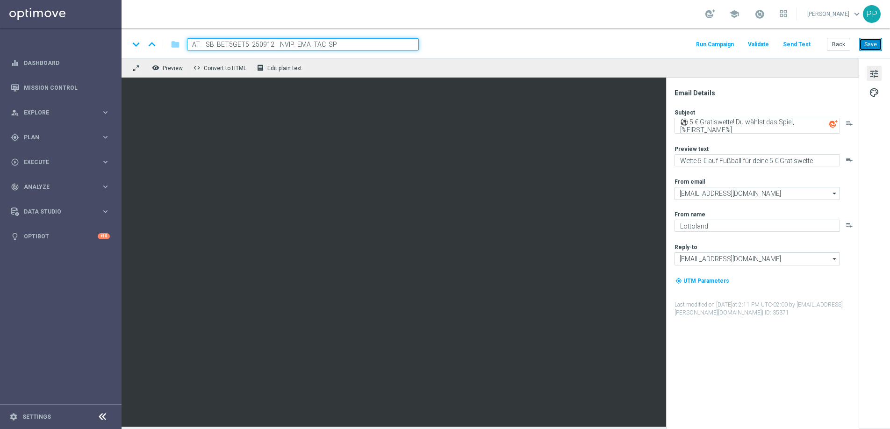
click at [872, 39] on button "Save" at bounding box center [871, 44] width 23 height 13
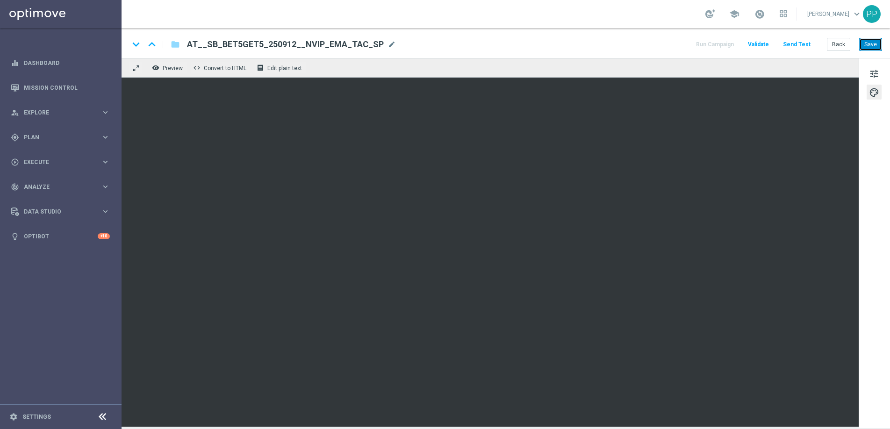
click at [876, 42] on button "Save" at bounding box center [871, 44] width 23 height 13
click at [873, 47] on button "Save" at bounding box center [871, 44] width 23 height 13
click at [872, 44] on button "Save" at bounding box center [871, 44] width 23 height 13
click at [791, 41] on button "Send Test" at bounding box center [797, 44] width 30 height 13
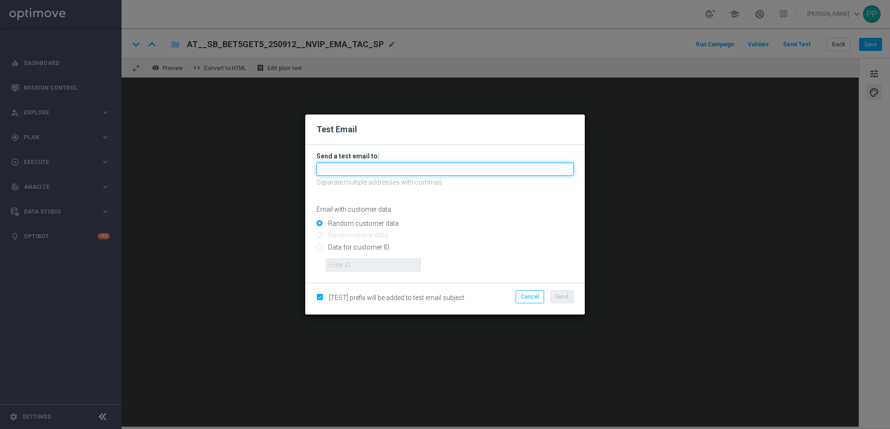
click at [365, 167] on input "text" at bounding box center [445, 169] width 257 height 13
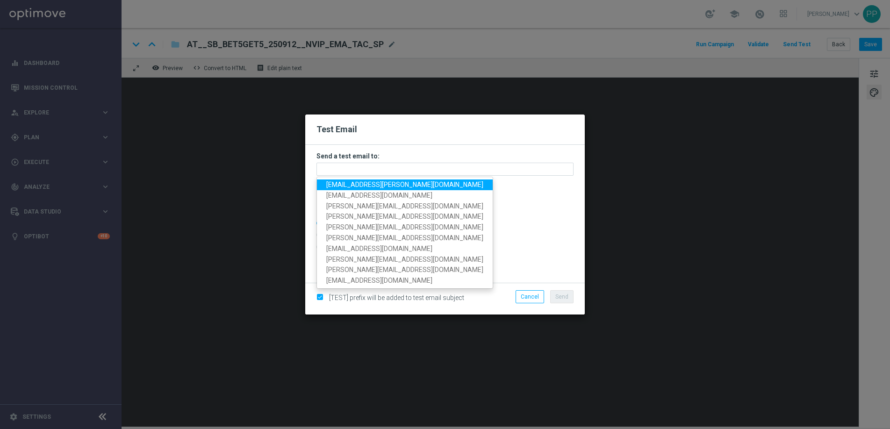
click at [357, 184] on span "palma.prieto@lottoland.com" at bounding box center [404, 184] width 157 height 7
type input "palma.prieto@lottoland.com"
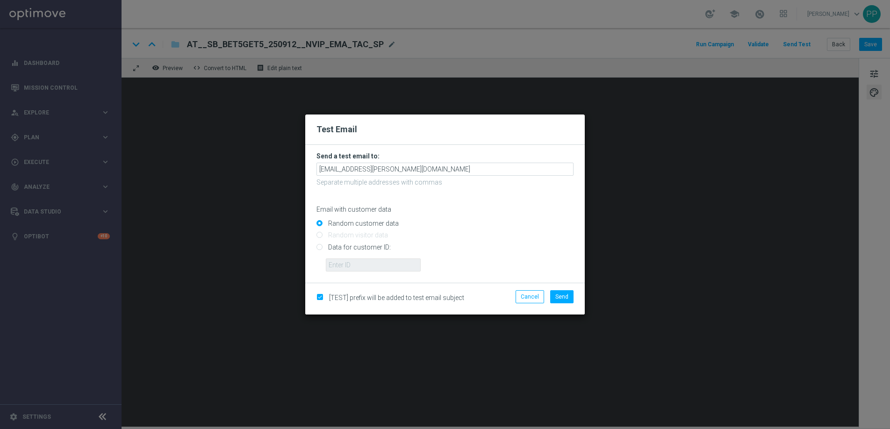
click at [318, 246] on input "Data for customer ID:" at bounding box center [445, 251] width 257 height 13
radio input "true"
click at [338, 263] on input "text" at bounding box center [373, 265] width 95 height 13
type input "16338944"
click at [563, 296] on span "Send" at bounding box center [562, 297] width 13 height 7
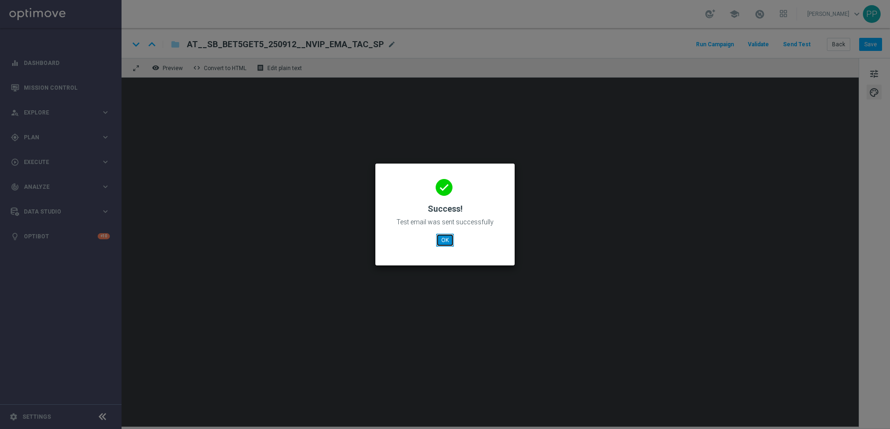
click at [443, 238] on button "OK" at bounding box center [445, 240] width 18 height 13
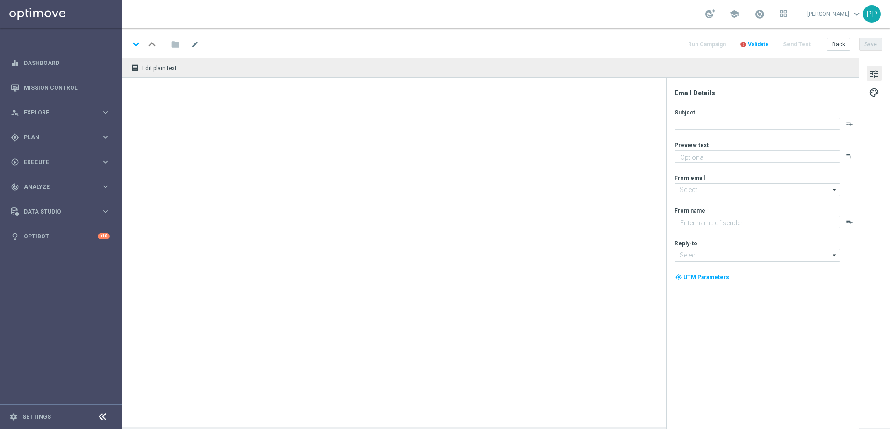
type textarea "Freispiele zu deinen EuroMillionen."
type input "[EMAIL_ADDRESS][DOMAIN_NAME]"
type textarea "Lottoland"
type input "[EMAIL_ADDRESS][DOMAIN_NAME]"
